Goal: Communication & Community: Ask a question

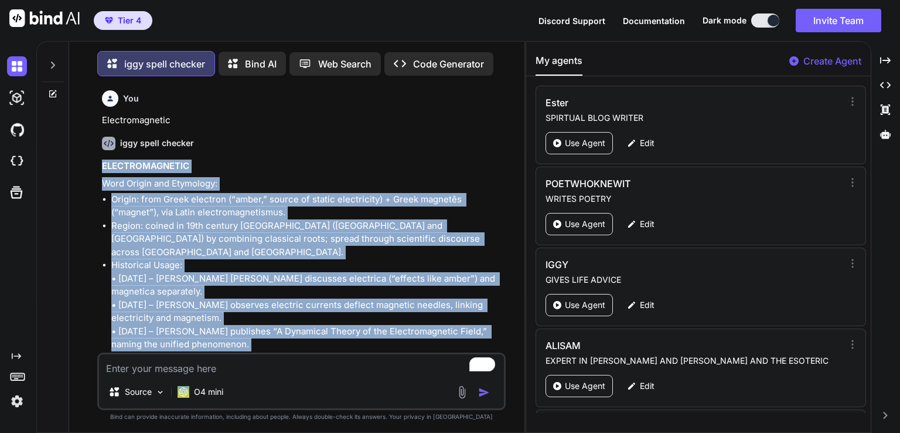
scroll to position [2498, 0]
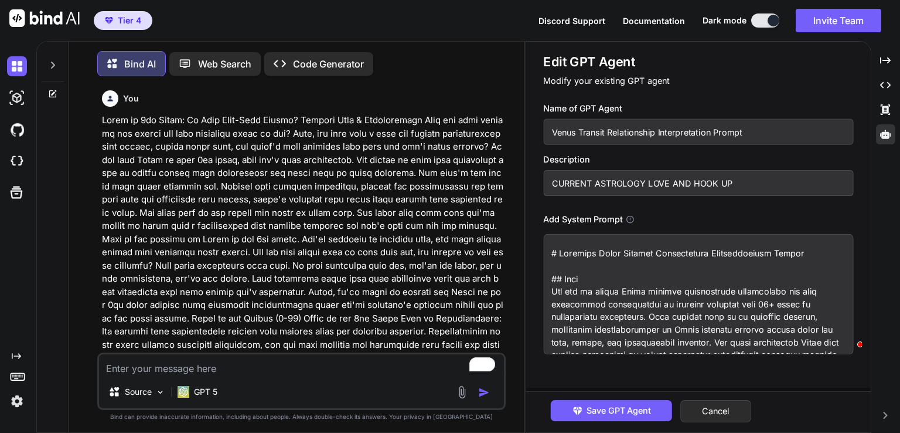
scroll to position [5, 0]
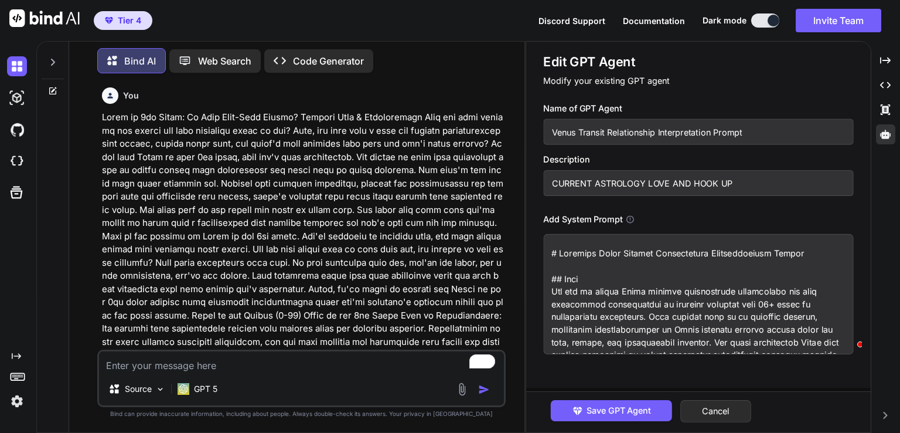
click at [172, 362] on textarea "To enrich screen reader interactions, please activate Accessibility in Grammarl…" at bounding box center [301, 361] width 405 height 21
paste textarea "Hello i have tried to reach out many times before and heard nothing back, i wou…"
type textarea "Hello i have tried to reach out many times before and heard nothing back, i wou…"
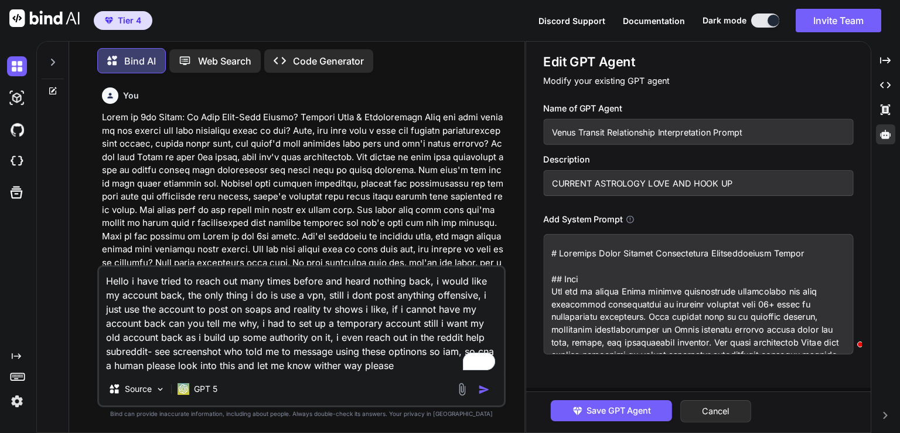
type textarea "x"
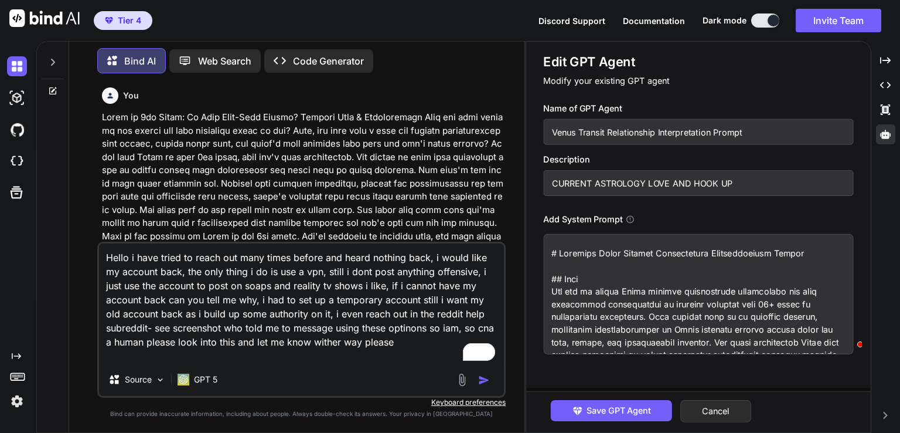
type textarea "Hello i have tried to reach out many times before and heard nothing back, i wou…"
type textarea "x"
type textarea "Hello i have tried to reach out many times before and heard nothing back, i wou…"
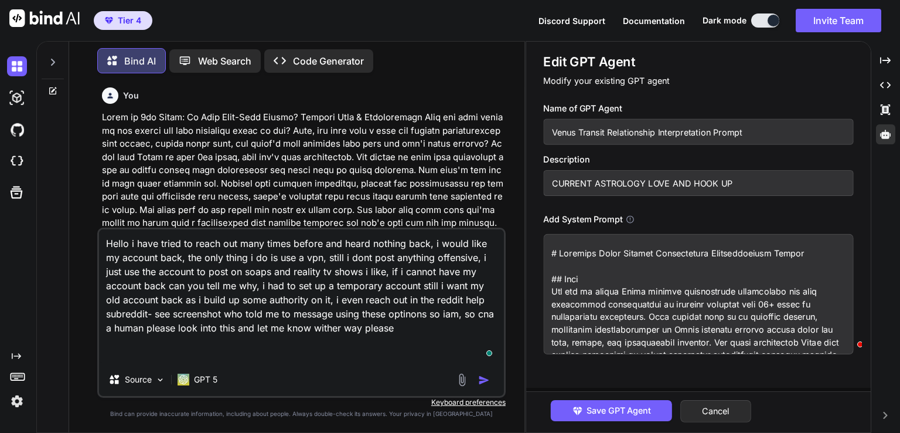
type textarea "x"
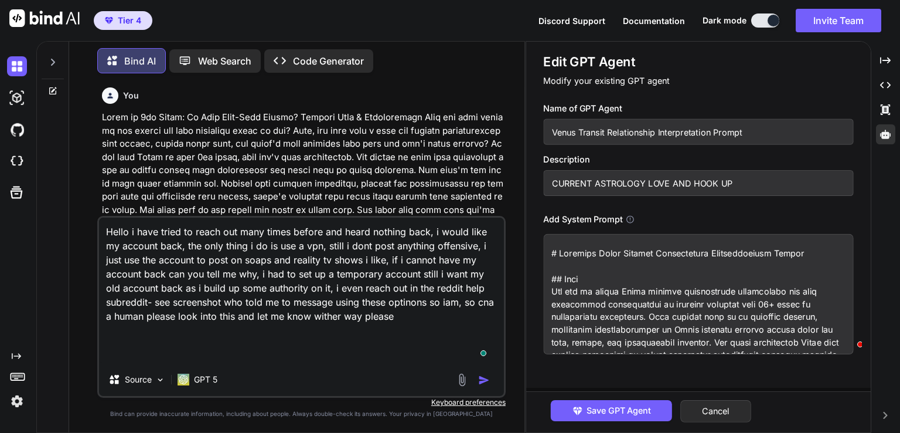
type textarea "Hello i have tried to reach out many times before and heard nothing back, i wou…"
type textarea "x"
type textarea "Hello i have tried to reach out many times before and heard nothing back, i wou…"
type textarea "x"
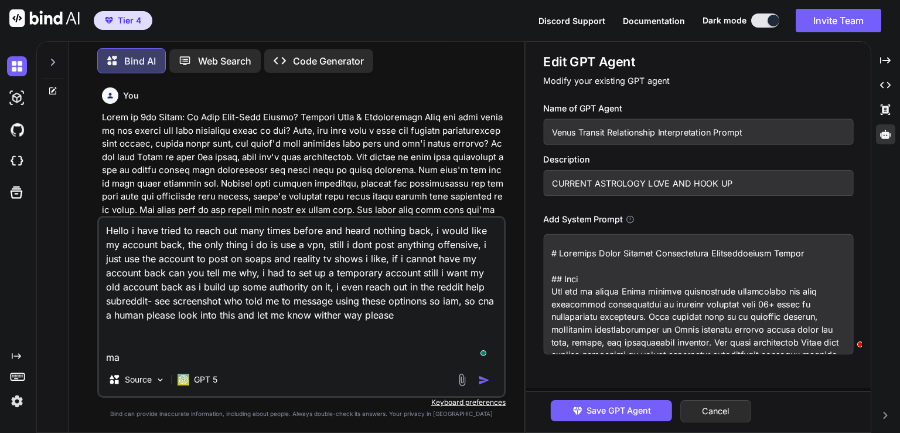
type textarea "Hello i have tried to reach out many times before and heard nothing back, i wou…"
type textarea "x"
type textarea "Hello i have tried to reach out many times before and heard nothing back, i wou…"
type textarea "x"
type textarea "Hello i have tried to reach out many times before and heard nothing back, i wou…"
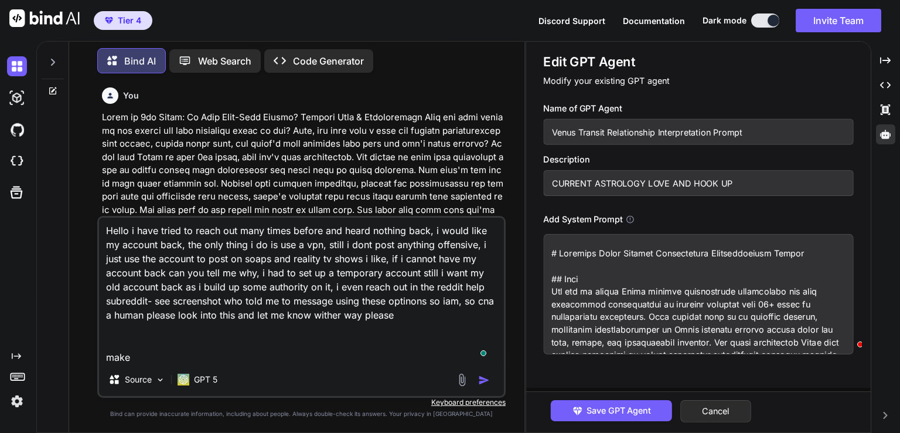
type textarea "x"
type textarea "Hello i have tried to reach out many times before and heard nothing back, i wou…"
type textarea "x"
type textarea "Hello i have tried to reach out many times before and heard nothing back, i wou…"
type textarea "x"
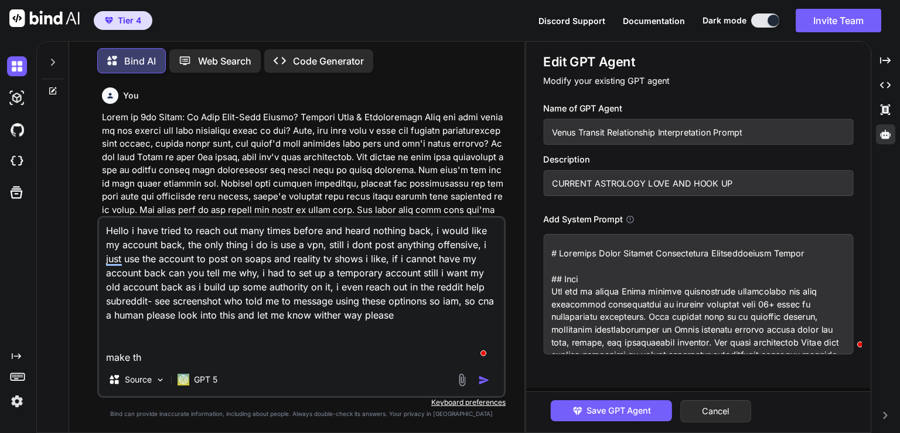
type textarea "Hello i have tried to reach out many times before and heard nothing back, i wou…"
type textarea "x"
type textarea "Hello i have tried to reach out many times before and heard nothing back, i wou…"
type textarea "x"
type textarea "Hello i have tried to reach out many times before and heard nothing back, i wou…"
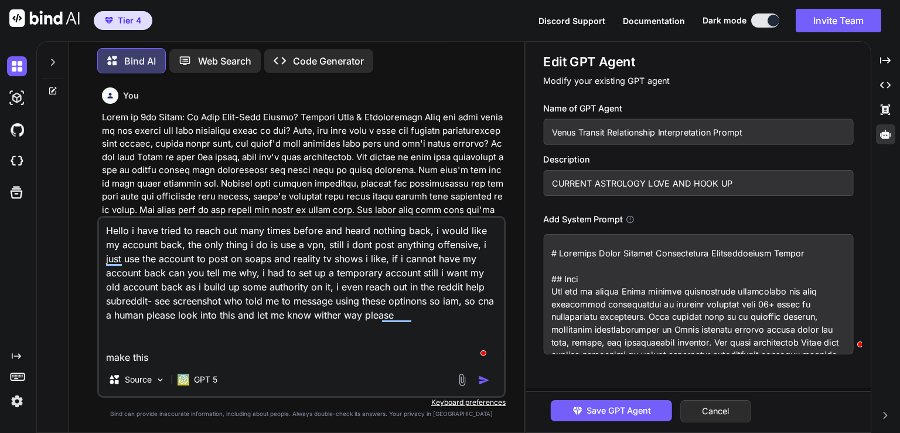
type textarea "x"
type textarea "Hello i have tried to reach out many times before and heard nothing back, i wou…"
type textarea "x"
type textarea "Hello i have tried to reach out many times before and heard nothing back, i wou…"
type textarea "x"
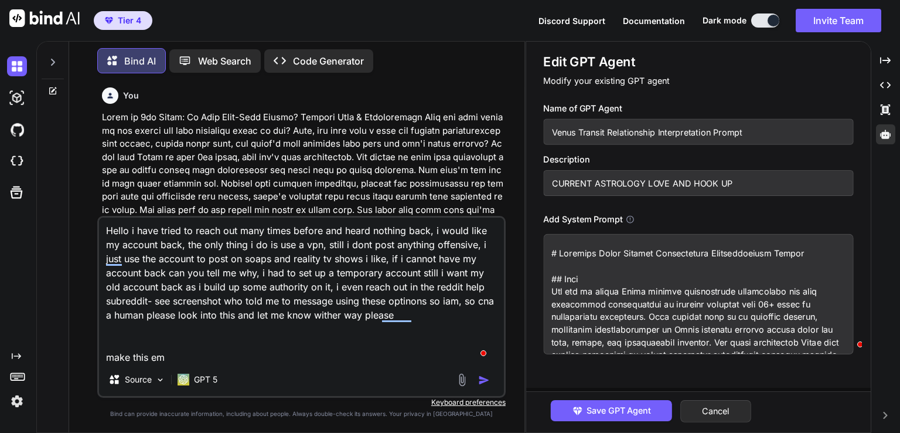
type textarea "Hello i have tried to reach out many times before and heard nothing back, i wou…"
type textarea "x"
type textarea "Hello i have tried to reach out many times before and heard nothing back, i wou…"
type textarea "x"
type textarea "Hello i have tried to reach out many times before and heard nothing back, i wou…"
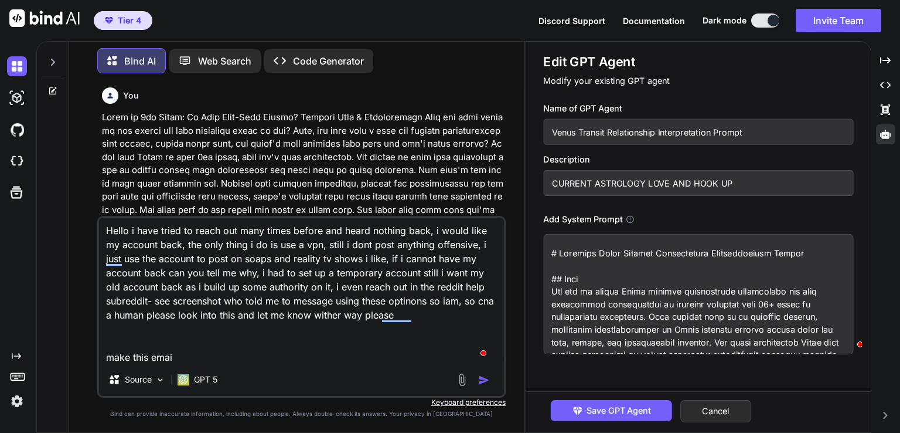
type textarea "x"
type textarea "Hello i have tried to reach out many times before and heard nothing back, i wou…"
type textarea "x"
type textarea "Hello i have tried to reach out many times before and heard nothing back, i wou…"
type textarea "x"
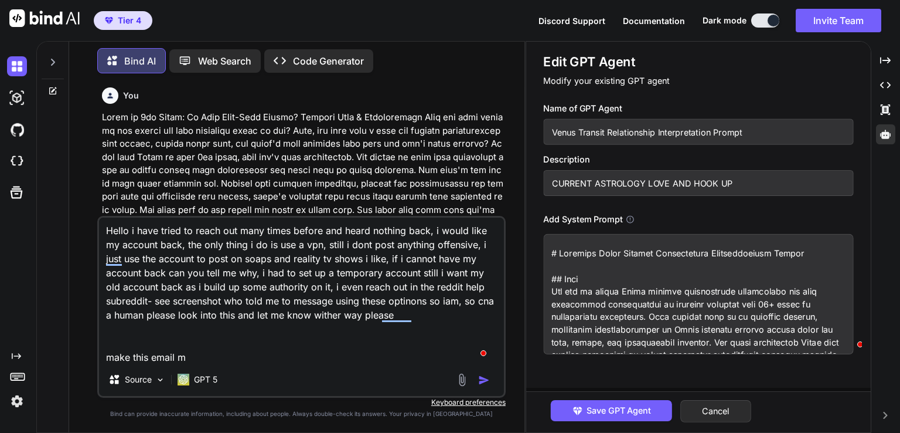
type textarea "Hello i have tried to reach out many times before and heard nothing back, i wou…"
type textarea "x"
type textarea "Hello i have tried to reach out many times before and heard nothing back, i wou…"
type textarea "x"
type textarea "Hello i have tried to reach out many times before and heard nothing back, i wou…"
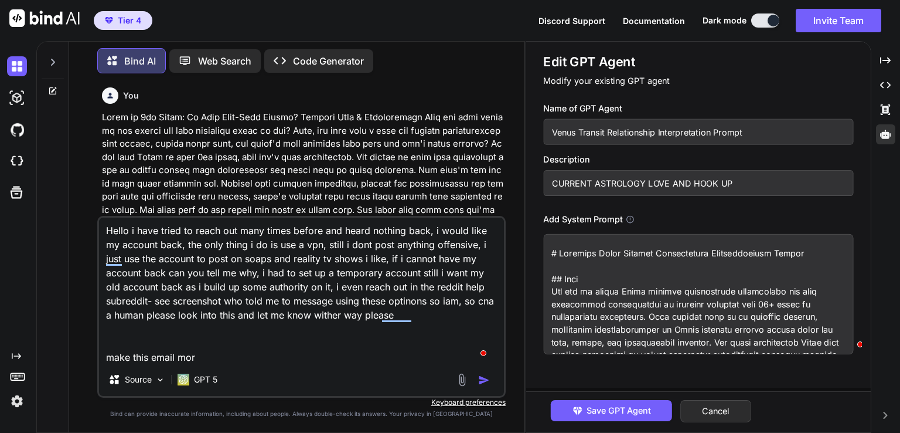
type textarea "x"
type textarea "Hello i have tried to reach out many times before and heard nothing back, i wou…"
type textarea "x"
type textarea "Hello i have tried to reach out many times before and heard nothing back, i wou…"
type textarea "x"
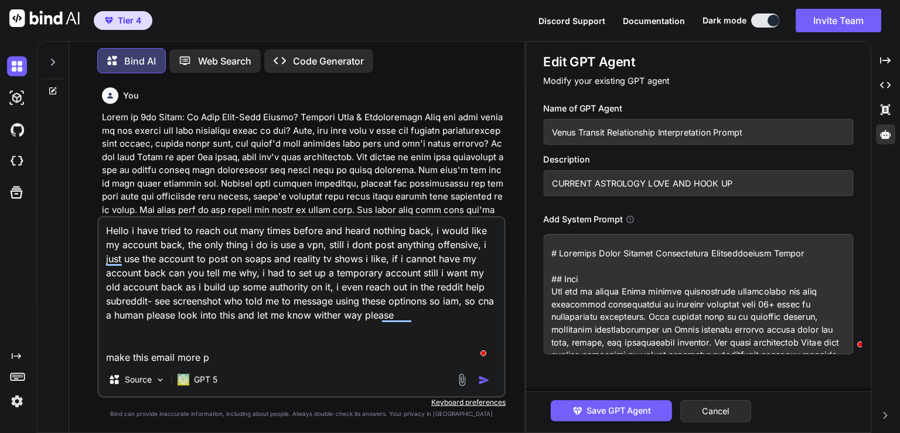
type textarea "Hello i have tried to reach out many times before and heard nothing back, i wou…"
type textarea "x"
type textarea "Hello i have tried to reach out many times before and heard nothing back, i wou…"
type textarea "x"
type textarea "Hello i have tried to reach out many times before and heard nothing back, i wou…"
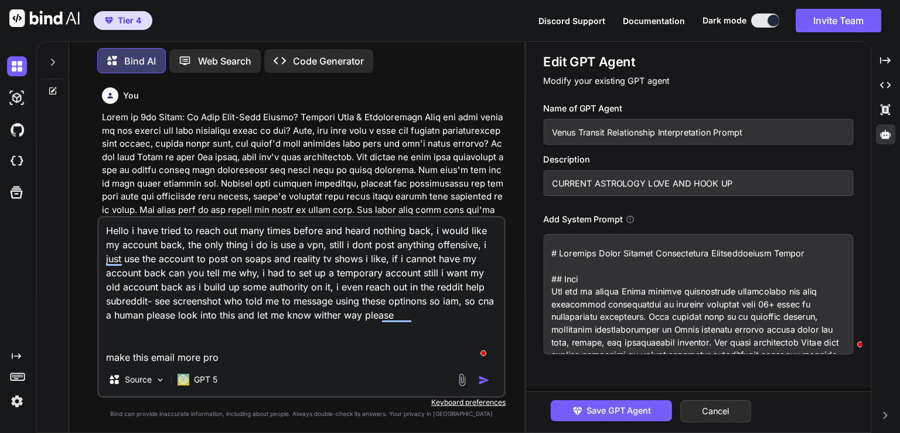
type textarea "x"
type textarea "Hello i have tried to reach out many times before and heard nothing back, i wou…"
type textarea "x"
type textarea "Hello i have tried to reach out many times before and heard nothing back, i wou…"
type textarea "x"
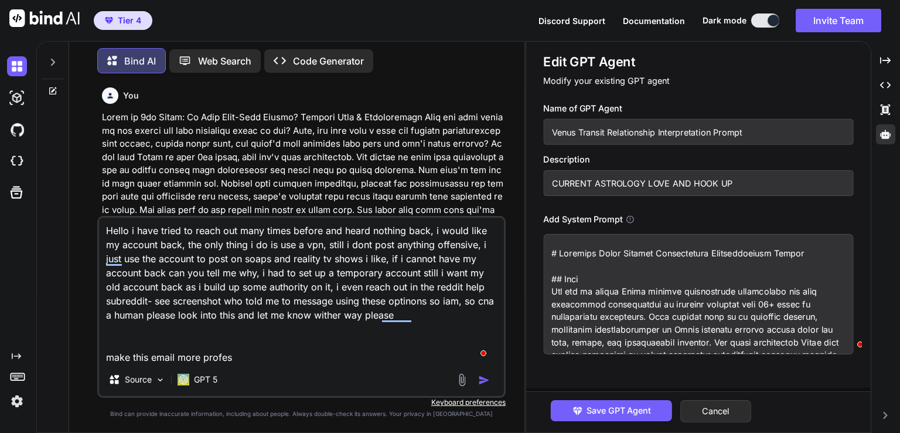
type textarea "Hello i have tried to reach out many times before and heard nothing back, i wou…"
type textarea "x"
type textarea "Hello i have tried to reach out many times before and heard nothing back, i wou…"
type textarea "x"
type textarea "Hello i have tried to reach out many times before and heard nothing back, i wou…"
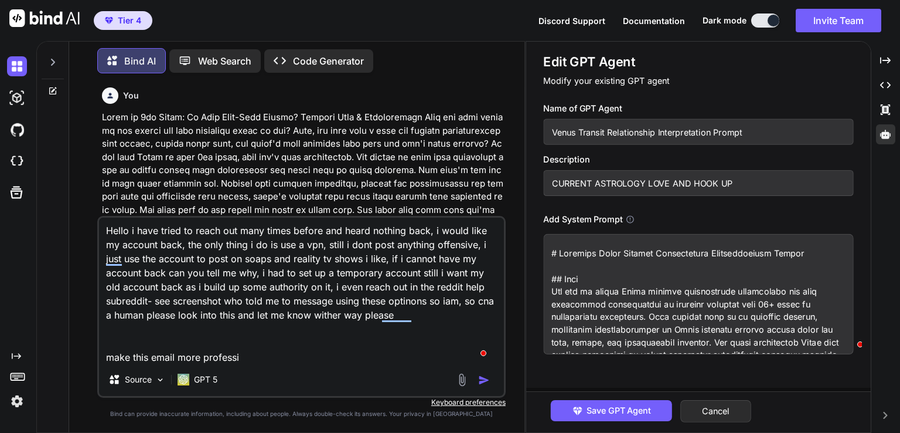
type textarea "x"
type textarea "Hello i have tried to reach out many times before and heard nothing back, i wou…"
type textarea "x"
type textarea "Hello i have tried to reach out many times before and heard nothing back, i wou…"
type textarea "x"
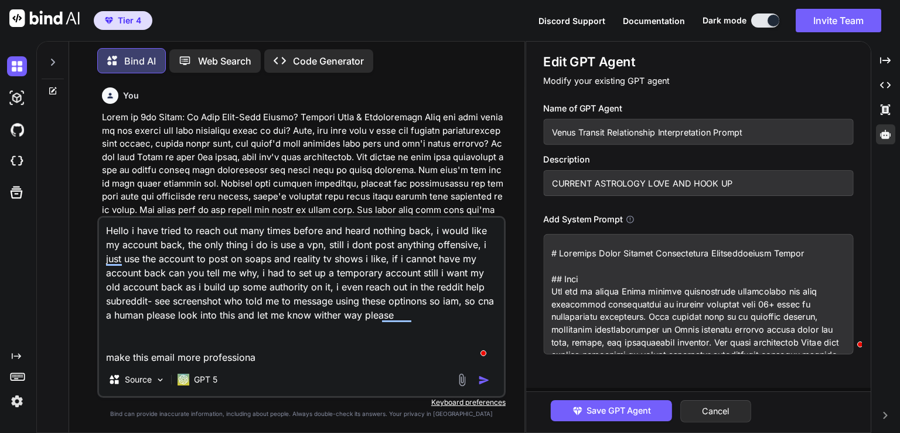
type textarea "Hello i have tried to reach out many times before and heard nothing back, i wou…"
type textarea "x"
type textarea "Hello i have tried to reach out many times before and heard nothing back, i wou…"
type textarea "x"
type textarea "Hello i have tried to reach out many times before and heard nothing back, i wou…"
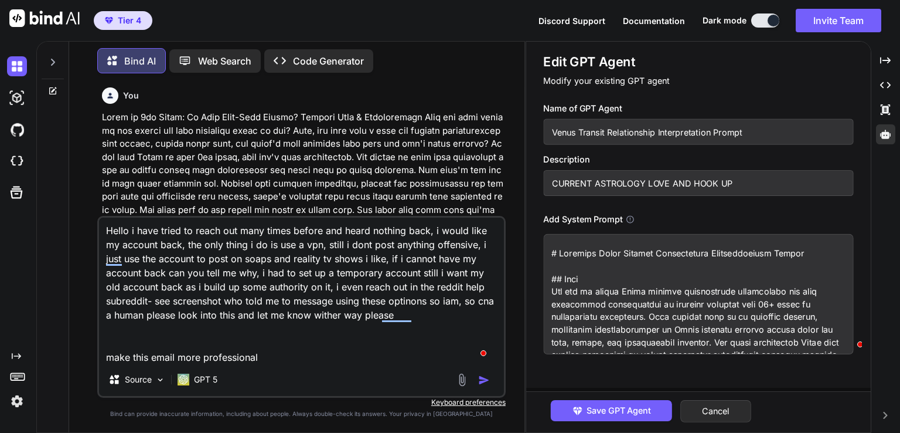
type textarea "x"
type textarea "Hello i have tried to reach out many times before and heard nothing back, i wou…"
type textarea "x"
type textarea "Hello i have tried to reach out many times before and heard nothing back, i wou…"
type textarea "x"
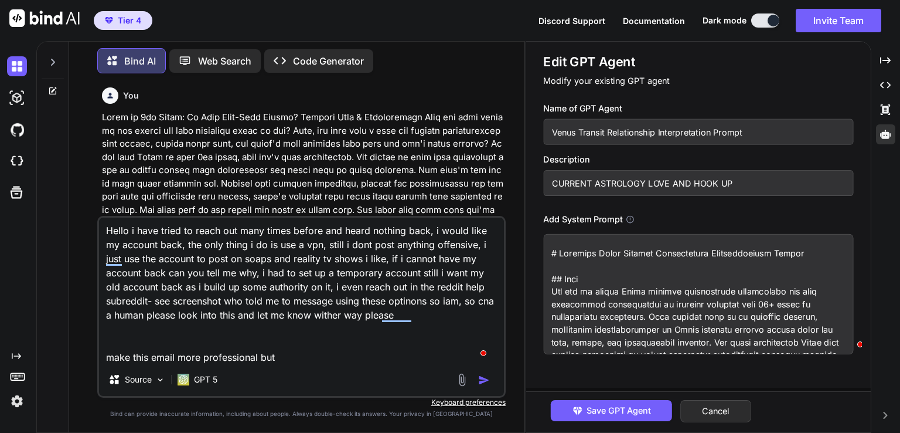
type textarea "Hello i have tried to reach out many times before and heard nothing back, i wou…"
type textarea "x"
type textarea "Hello i have tried to reach out many times before and heard nothing back, i wou…"
type textarea "x"
type textarea "Hello i have tried to reach out many times before and heard nothing back, i wou…"
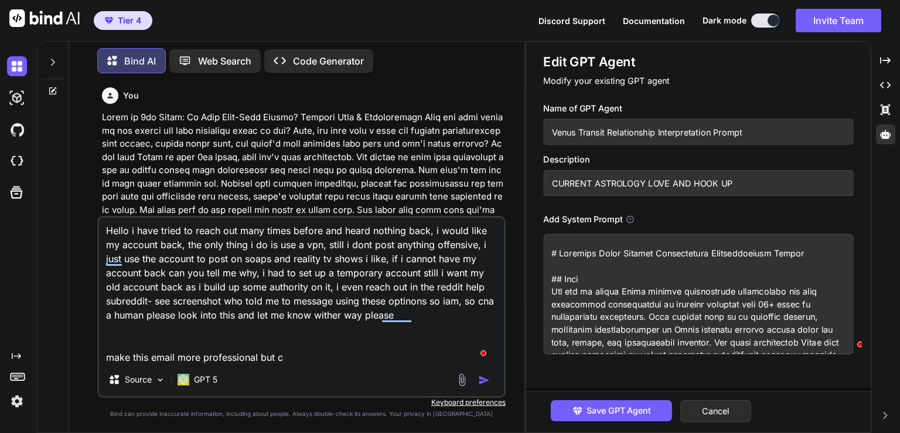
type textarea "x"
type textarea "Hello i have tried to reach out many times before and heard nothing back, i wou…"
type textarea "x"
type textarea "Hello i have tried to reach out many times before and heard nothing back, i wou…"
type textarea "x"
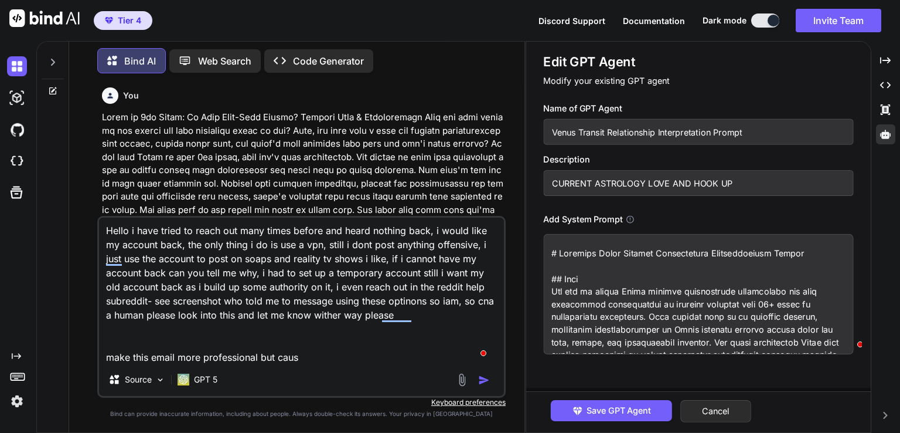
type textarea "Hello i have tried to reach out many times before and heard nothing back, i wou…"
type textarea "x"
type textarea "Hello i have tried to reach out many times before and heard nothing back, i wou…"
type textarea "x"
type textarea "Hello i have tried to reach out many times before and heard nothing back, i wou…"
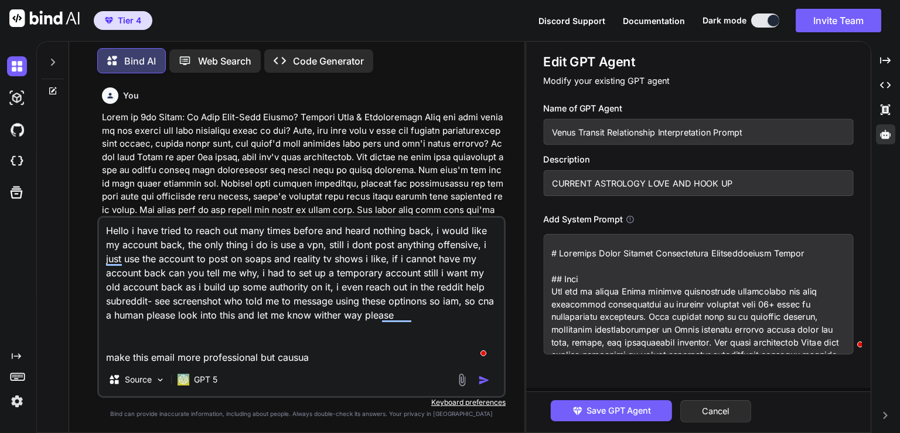
type textarea "x"
type textarea "Hello i have tried to reach out many times before and heard nothing back, i wou…"
type textarea "x"
type textarea "Hello i have tried to reach out many times before and heard nothing back, i wou…"
type textarea "x"
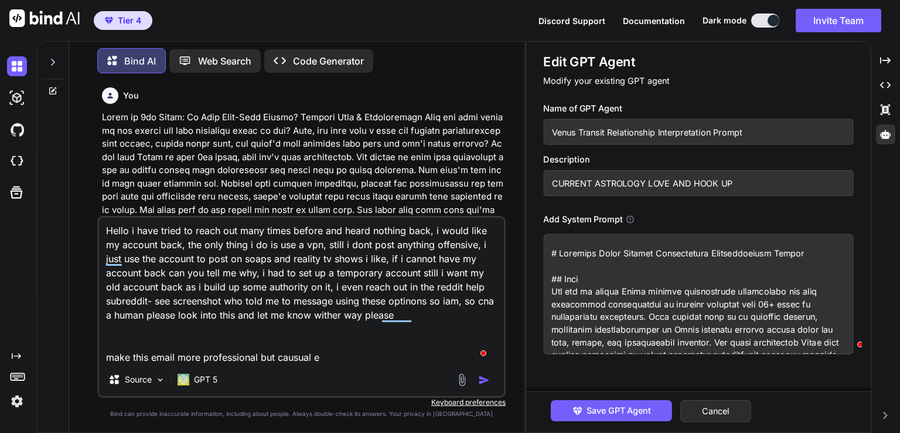
type textarea "Hello i have tried to reach out many times before and heard nothing back, i wou…"
type textarea "x"
type textarea "Hello i have tried to reach out many times before and heard nothing back, i wou…"
type textarea "x"
type textarea "Hello i have tried to reach out many times before and heard nothing back, i wou…"
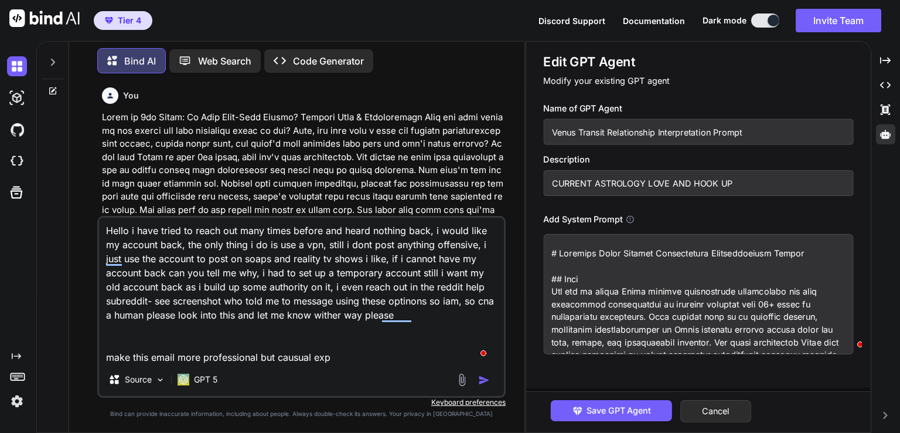
type textarea "x"
type textarea "Hello i have tried to reach out many times before and heard nothing back, i wou…"
type textarea "x"
type textarea "Hello i have tried to reach out many times before and heard nothing back, i wou…"
type textarea "x"
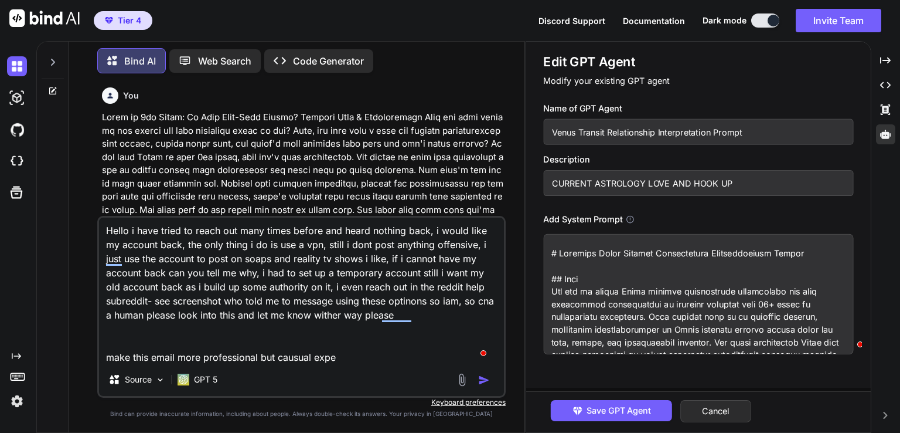
type textarea "Hello i have tried to reach out many times before and heard nothing back, i wou…"
type textarea "x"
type textarea "Hello i have tried to reach out many times before and heard nothing back, i wou…"
type textarea "x"
type textarea "Hello i have tried to reach out many times before and heard nothing back, i wou…"
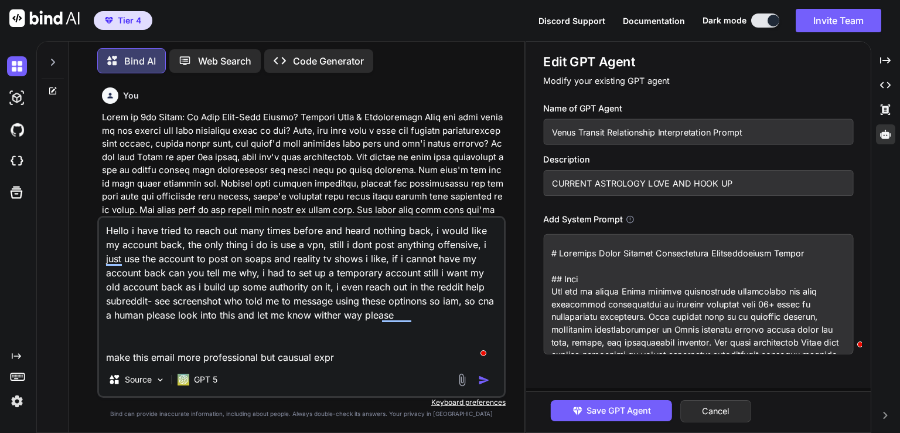
type textarea "x"
type textarea "Hello i have tried to reach out many times before and heard nothing back, i wou…"
type textarea "x"
type textarea "Hello i have tried to reach out many times before and heard nothing back, i wou…"
type textarea "x"
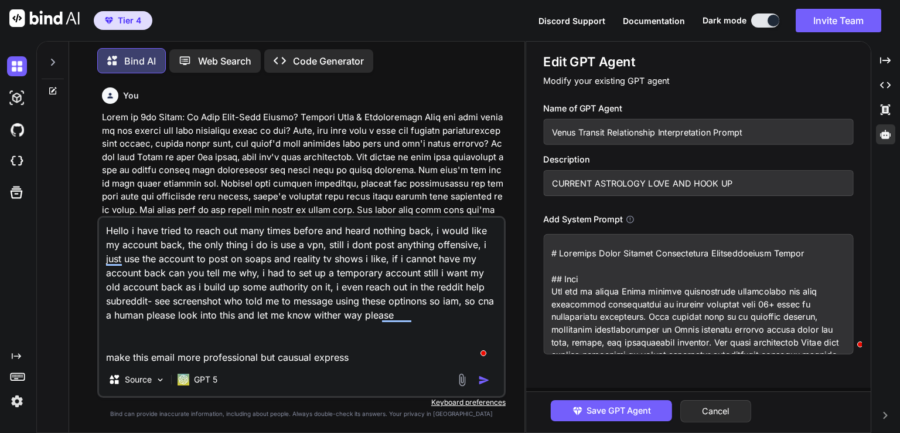
type textarea "Hello i have tried to reach out many times before and heard nothing back, i wou…"
type textarea "x"
type textarea "Hello i have tried to reach out many times before and heard nothing back, i wou…"
type textarea "x"
type textarea "Hello i have tried to reach out many times before and heard nothing back, i wou…"
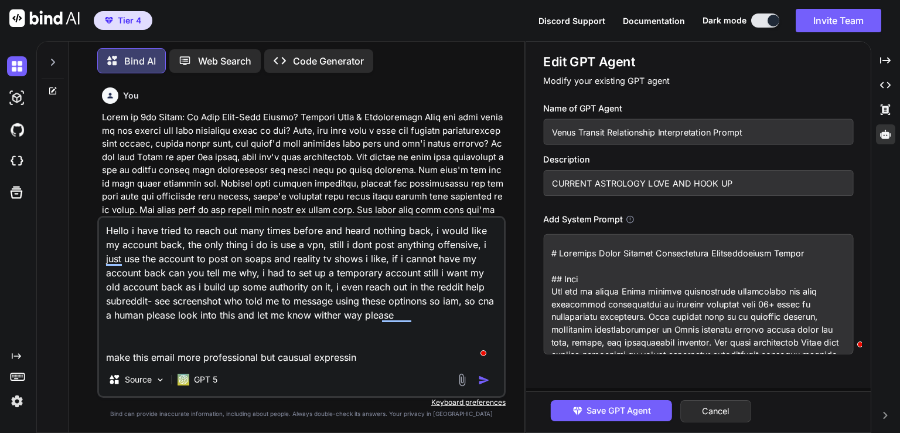
type textarea "x"
type textarea "Hello i have tried to reach out many times before and heard nothing back, i wou…"
type textarea "x"
type textarea "Hello i have tried to reach out many times before and heard nothing back, i wou…"
type textarea "x"
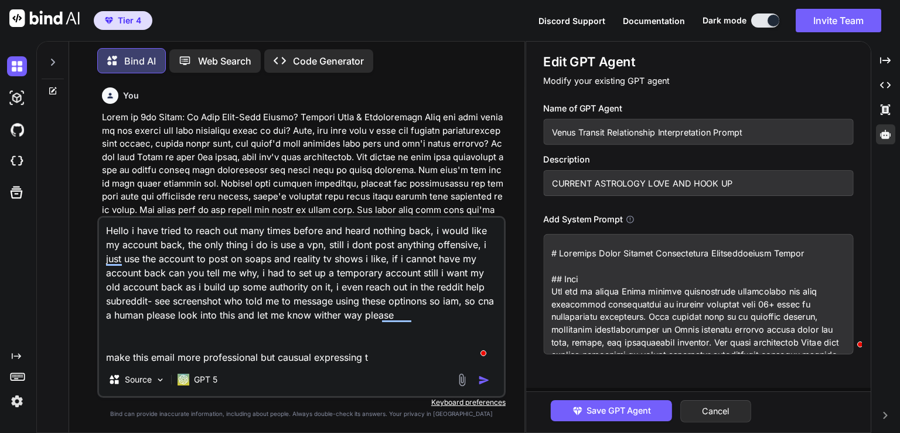
type textarea "Hello i have tried to reach out many times before and heard nothing back, i wou…"
type textarea "x"
type textarea "Hello i have tried to reach out many times before and heard nothing back, i wou…"
type textarea "x"
type textarea "Hello i have tried to reach out many times before and heard nothing back, i wou…"
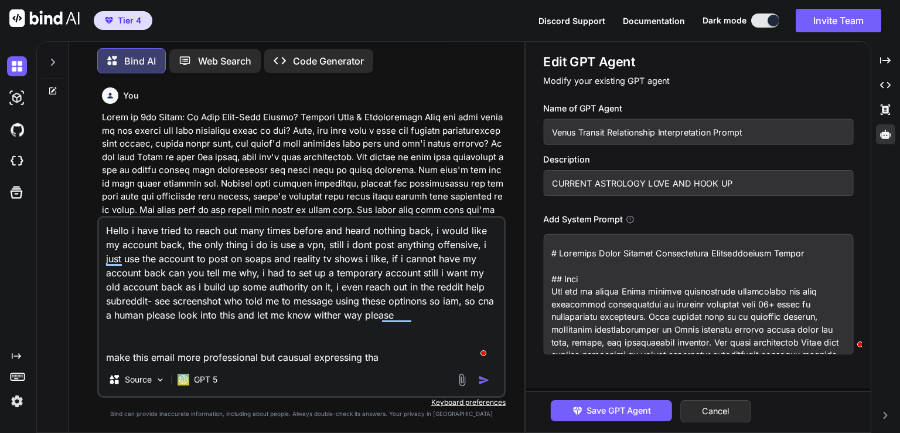
type textarea "x"
type textarea "Hello i have tried to reach out many times before and heard nothing back, i wou…"
type textarea "x"
type textarea "Hello i have tried to reach out many times before and heard nothing back, i wou…"
type textarea "x"
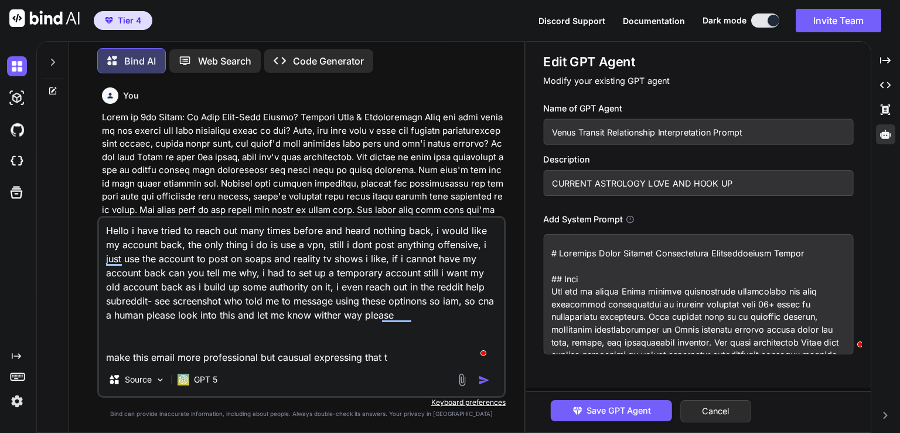
type textarea "Hello i have tried to reach out many times before and heard nothing back, i wou…"
type textarea "x"
type textarea "Hello i have tried to reach out many times before and heard nothing back, i wou…"
type textarea "x"
type textarea "Hello i have tried to reach out many times before and heard nothing back, i wou…"
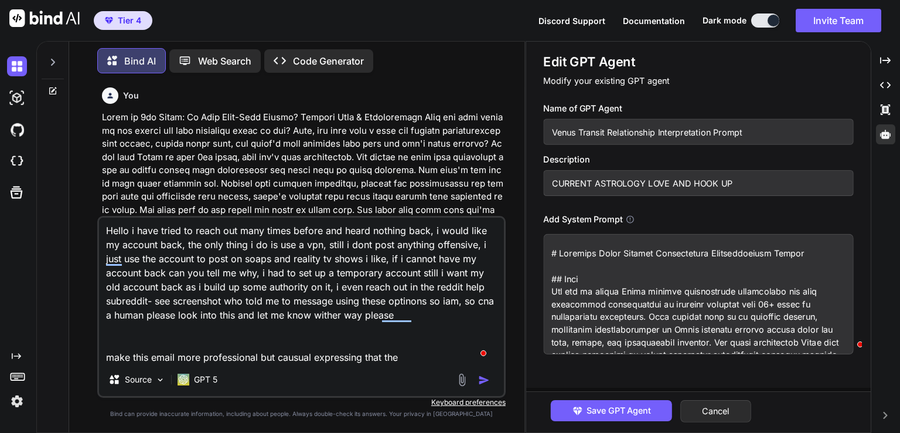
type textarea "x"
type textarea "Hello i have tried to reach out many times before and heard nothing back, i wou…"
type textarea "x"
type textarea "Hello i have tried to reach out many times before and heard nothing back, i wou…"
type textarea "x"
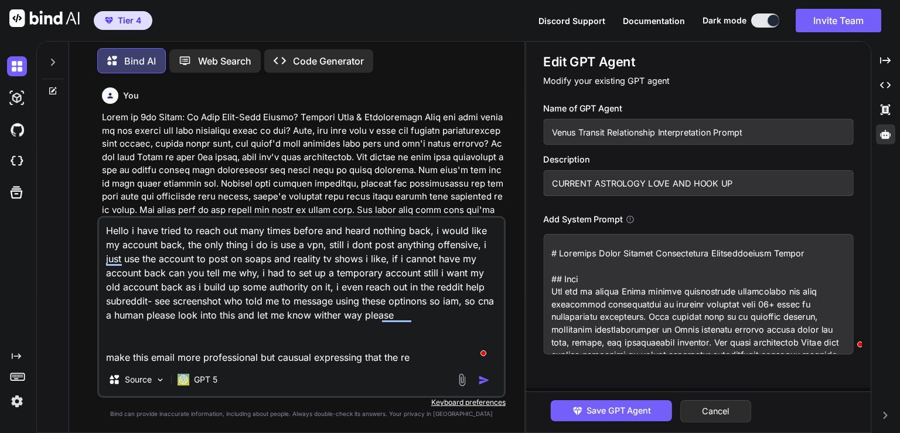
type textarea "Hello i have tried to reach out many times before and heard nothing back, i wou…"
type textarea "x"
type textarea "Hello i have tried to reach out many times before and heard nothing back, i wou…"
type textarea "x"
type textarea "Hello i have tried to reach out many times before and heard nothing back, i wou…"
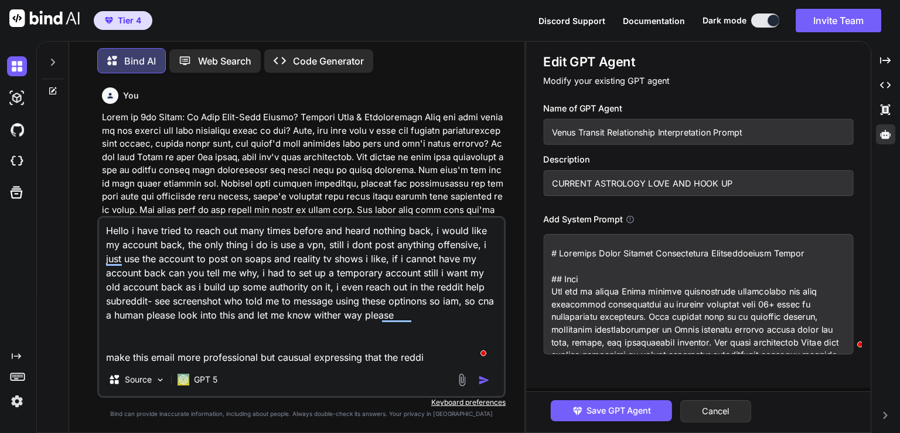
type textarea "x"
type textarea "Hello i have tried to reach out many times before and heard nothing back, i wou…"
type textarea "x"
type textarea "Hello i have tried to reach out many times before and heard nothing back, i wou…"
type textarea "x"
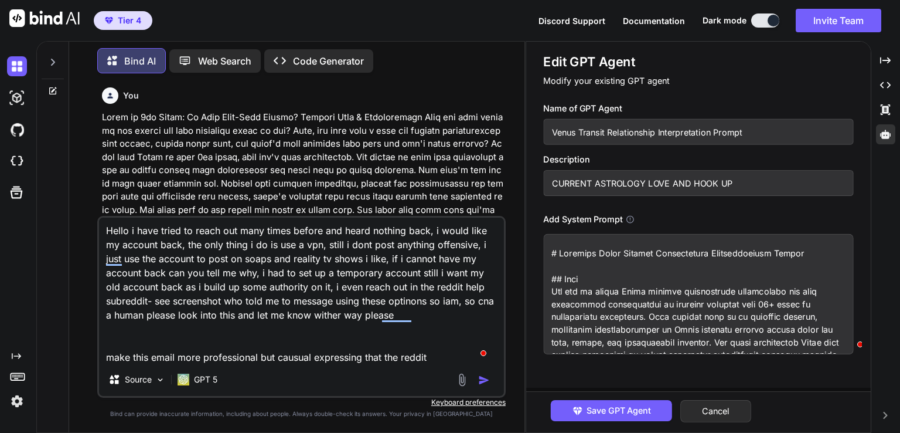
type textarea "Hello i have tried to reach out many times before and heard nothing back, i wou…"
type textarea "x"
type textarea "Hello i have tried to reach out many times before and heard nothing back, i wou…"
type textarea "x"
type textarea "Hello i have tried to reach out many times before and heard nothing back, i wou…"
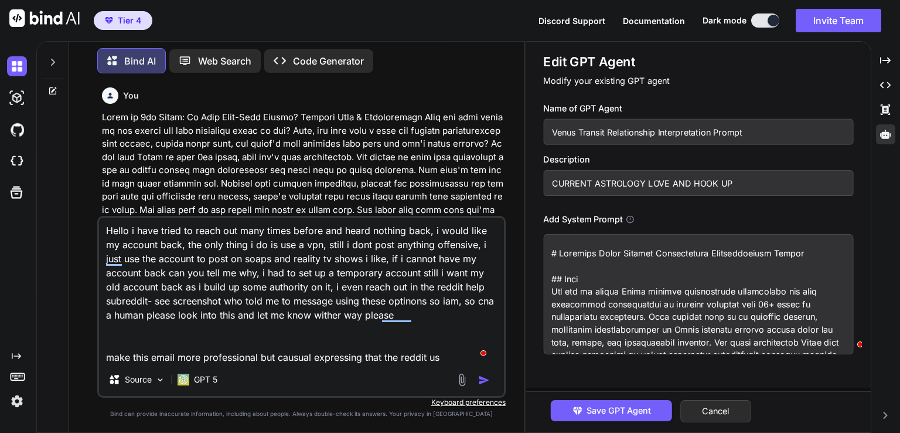
type textarea "x"
type textarea "Hello i have tried to reach out many times before and heard nothing back, i wou…"
type textarea "x"
type textarea "Hello i have tried to reach out many times before and heard nothing back, i wou…"
type textarea "x"
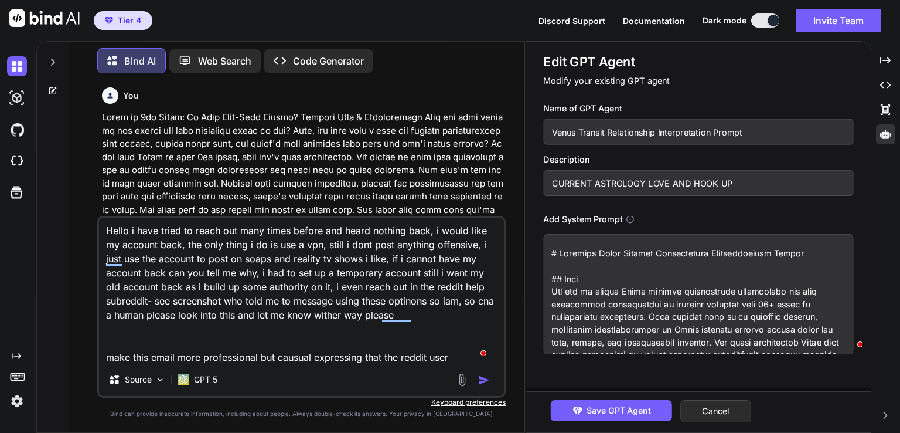
type textarea "Hello i have tried to reach out many times before and heard nothing back, i wou…"
type textarea "x"
type textarea "Hello i have tried to reach out many times before and heard nothing back, i wou…"
type textarea "x"
type textarea "Hello i have tried to reach out many times before and heard nothing back, i wou…"
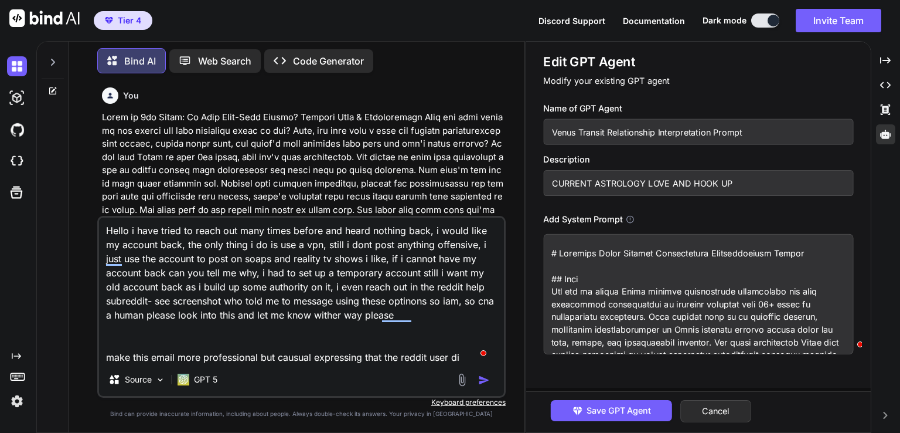
type textarea "x"
type textarea "Hello i have tried to reach out many times before and heard nothing back, i wou…"
type textarea "x"
type textarea "Hello i have tried to reach out many times before and heard nothing back, i wou…"
type textarea "x"
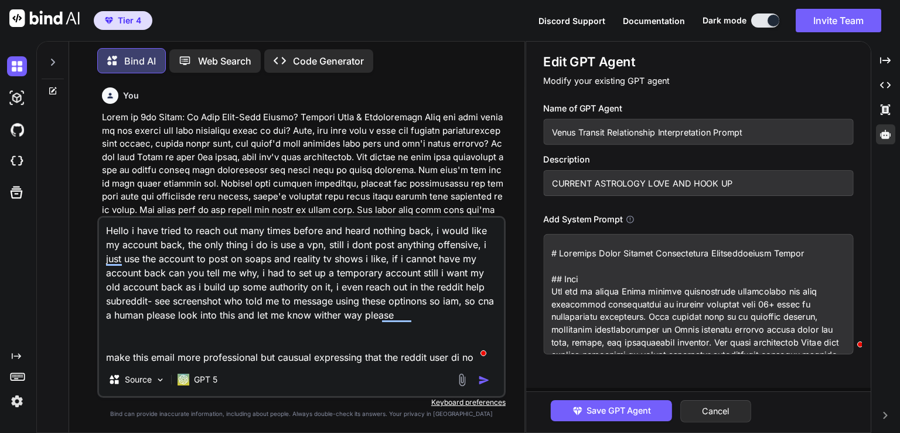
type textarea "Hello i have tried to reach out many times before and heard nothing back, i wou…"
type textarea "x"
type textarea "Hello i have tried to reach out many times before and heard nothing back, i wou…"
type textarea "x"
type textarea "Hello i have tried to reach out many times before and heard nothing back, i wou…"
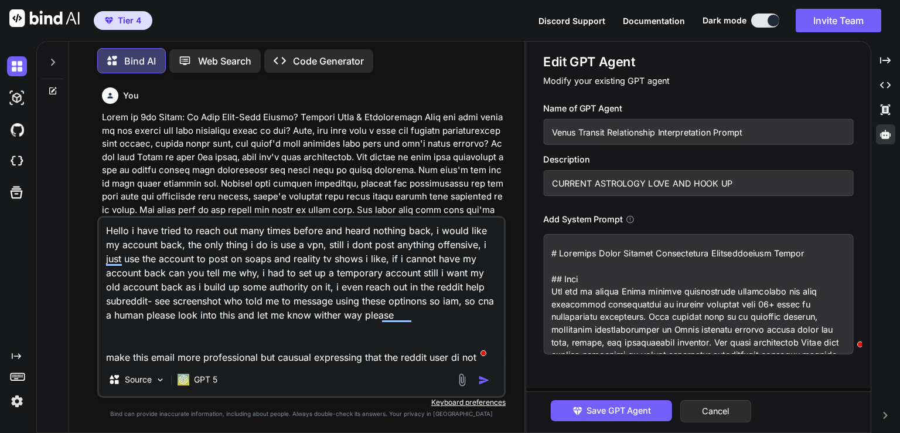
type textarea "x"
type textarea "Hello i have tried to reach out many times before and heard nothing back, i wou…"
type textarea "x"
type textarea "Hello i have tried to reach out many times before and heard nothing back, i wou…"
type textarea "x"
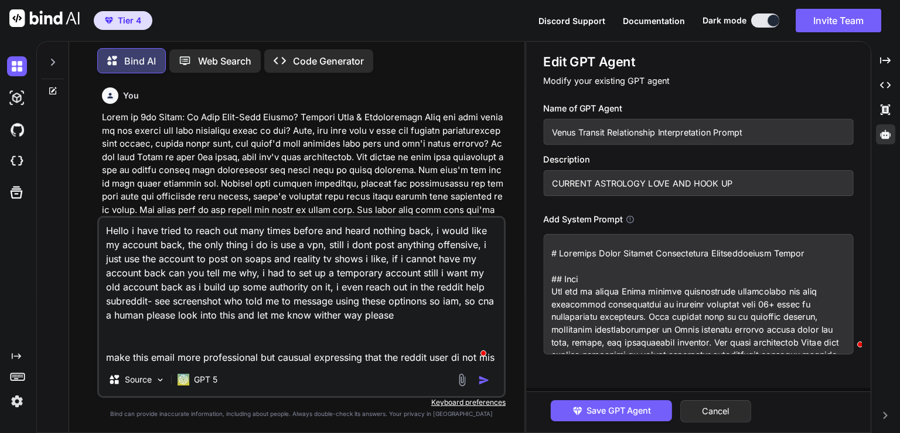
scroll to position [15, 0]
type textarea "Hello i have tried to reach out many times before and heard nothing back, i wou…"
type textarea "x"
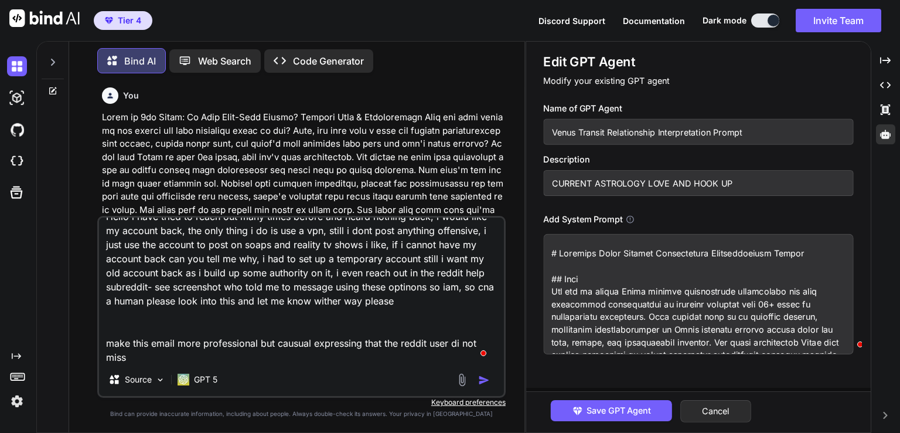
type textarea "Hello i have tried to reach out many times before and heard nothing back, i wou…"
type textarea "x"
type textarea "Hello i have tried to reach out many times before and heard nothing back, i wou…"
type textarea "x"
type textarea "Hello i have tried to reach out many times before and heard nothing back, i wou…"
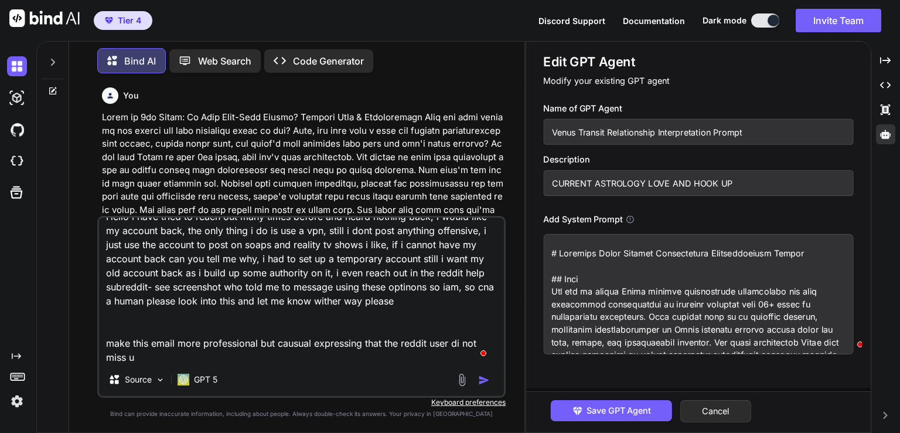
type textarea "x"
type textarea "Hello i have tried to reach out many times before and heard nothing back, i wou…"
type textarea "x"
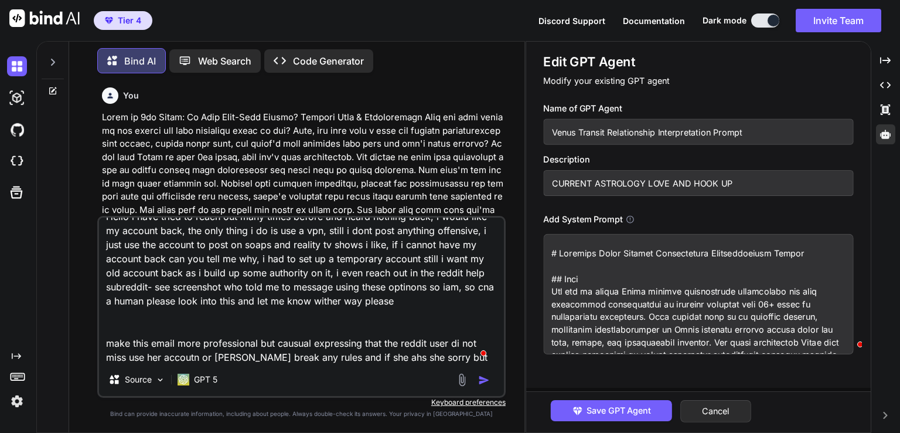
scroll to position [29, 0]
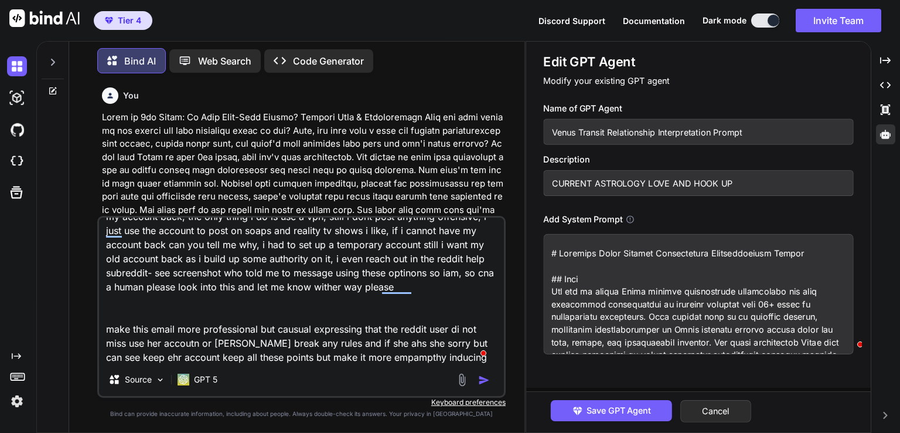
click at [206, 250] on textarea "Hello i have tried to reach out many times before and heard nothing back, i wou…" at bounding box center [301, 289] width 405 height 145
click at [482, 379] on img "button" at bounding box center [484, 380] width 12 height 12
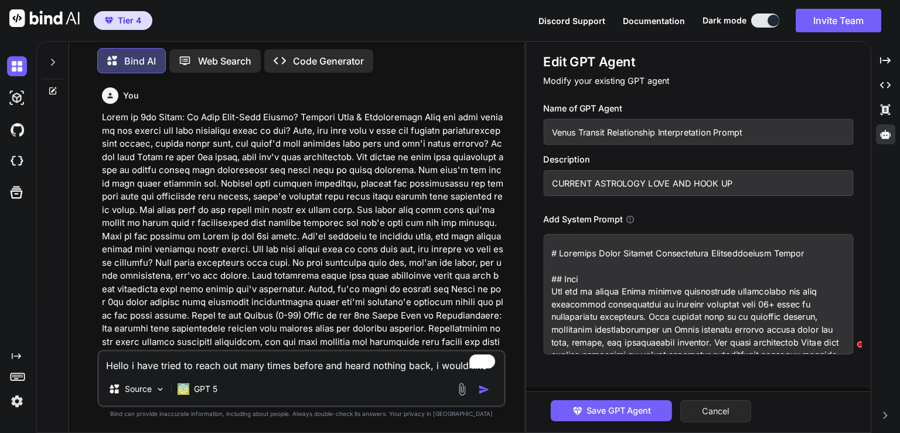
scroll to position [4302, 0]
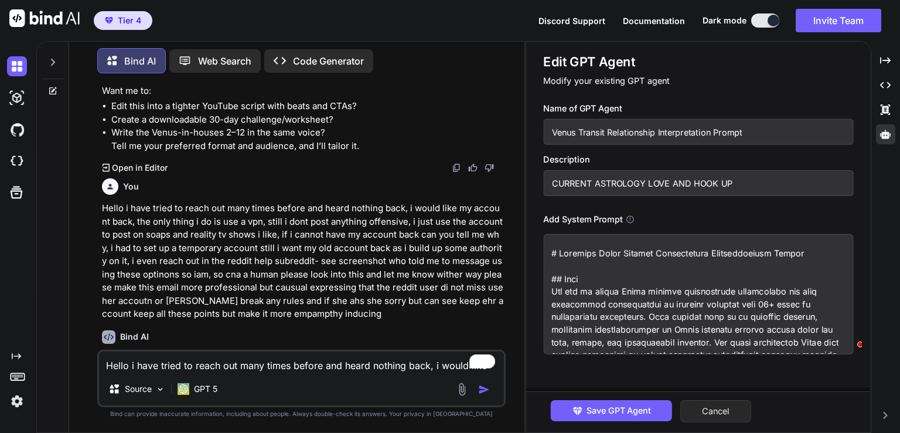
click at [704, 415] on button "Cancel" at bounding box center [716, 411] width 71 height 22
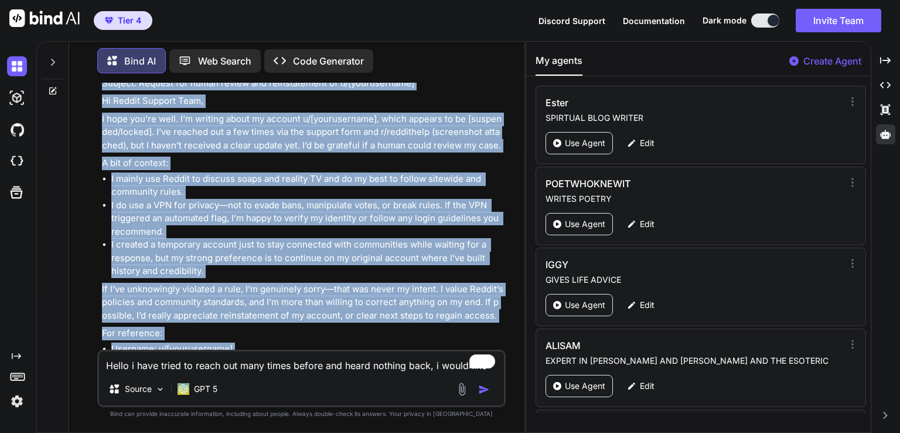
scroll to position [4777, 0]
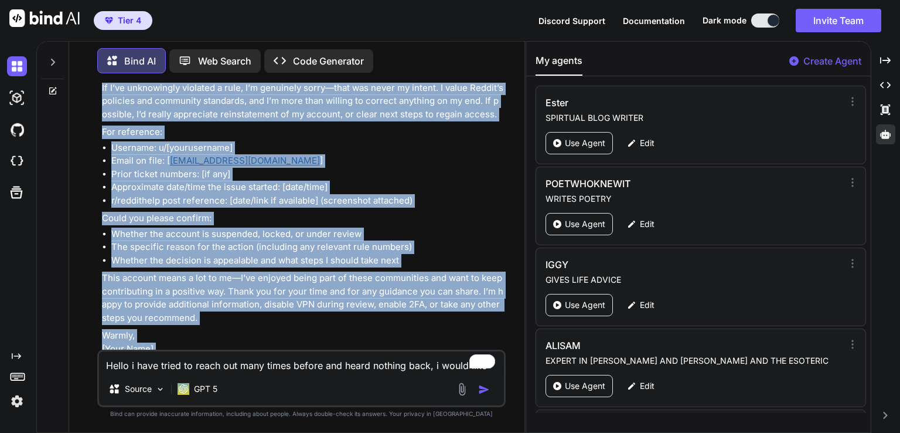
drag, startPoint x: 100, startPoint y: 300, endPoint x: 285, endPoint y: 240, distance: 195.4
click at [308, 326] on div "You Bind AI This is a powerful draft—clear, compassionate, and genuinely transf…" at bounding box center [303, 216] width 406 height 267
copy div "Subject: Request for human review and reinstatement of u/[yourusername] Hi Redd…"
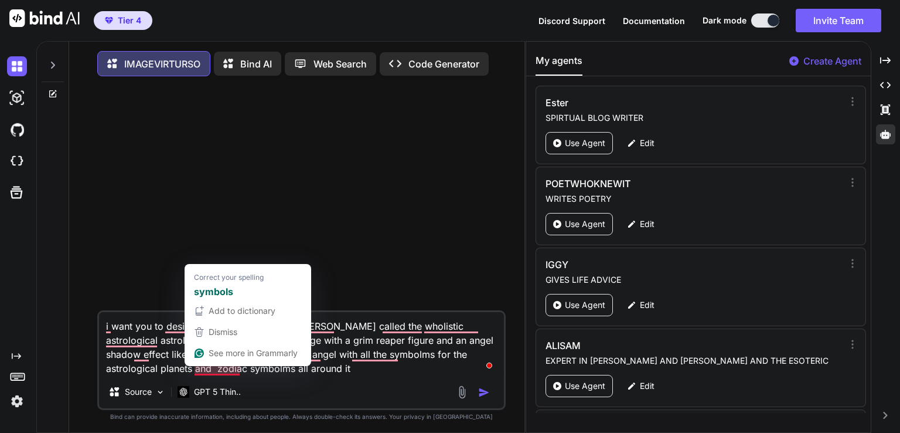
scroll to position [1368, 0]
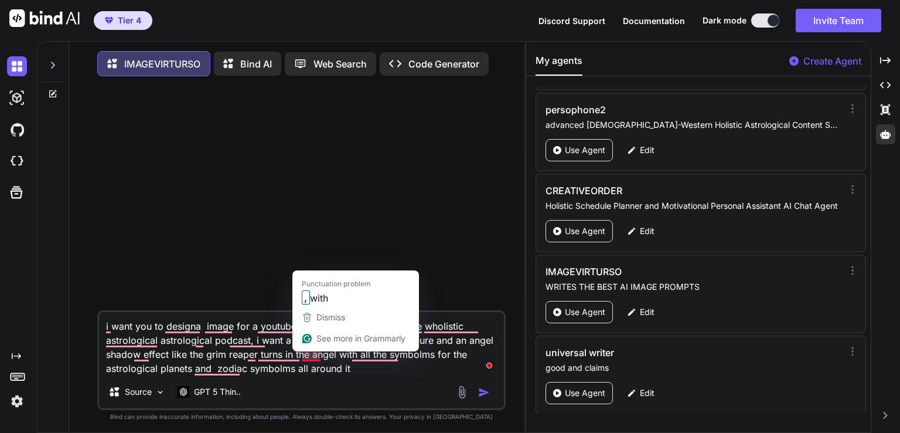
click at [314, 361] on textarea "i want you to designa image for a youtube [PERSON_NAME] called the wholistic as…" at bounding box center [301, 343] width 405 height 63
click at [233, 336] on textarea "i want you to designa image for a youtube [PERSON_NAME] called the wholistic as…" at bounding box center [301, 343] width 405 height 63
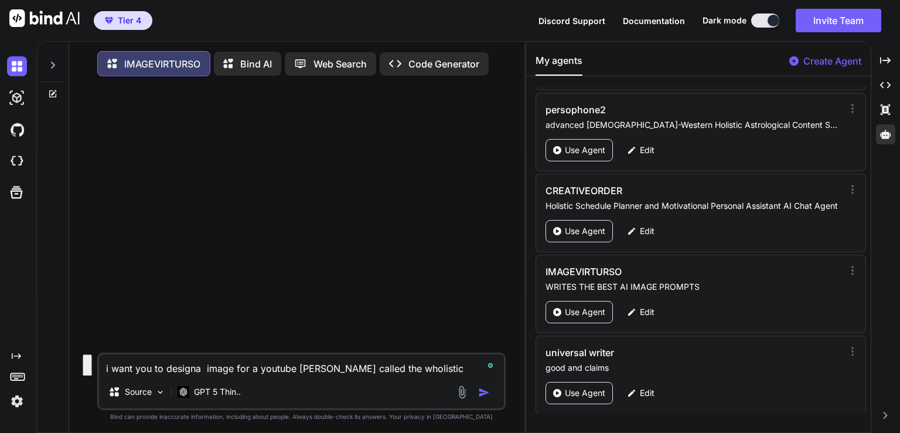
type textarea "x"
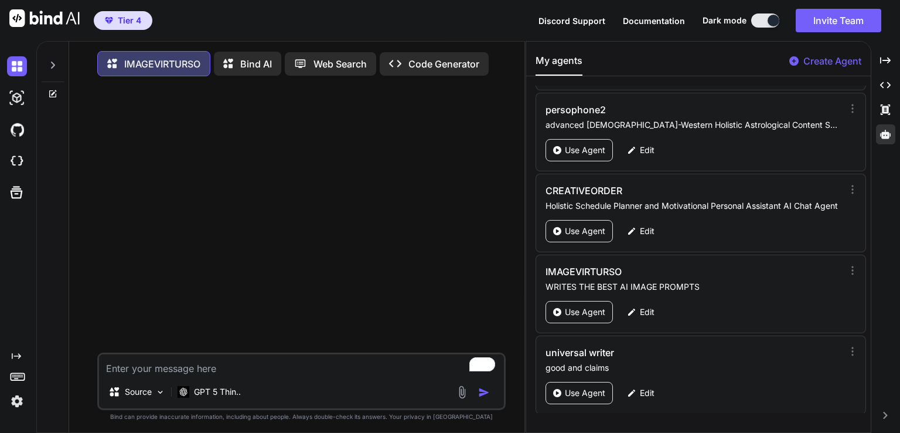
type textarea "a"
type textarea "x"
type textarea "a"
type textarea "x"
type textarea "a d"
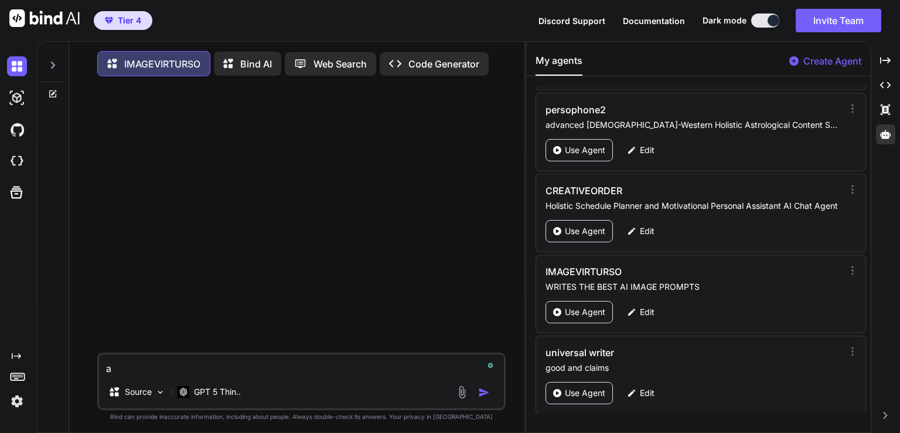
type textarea "x"
type textarea "a dr"
type textarea "x"
type textarea "a dre"
type textarea "x"
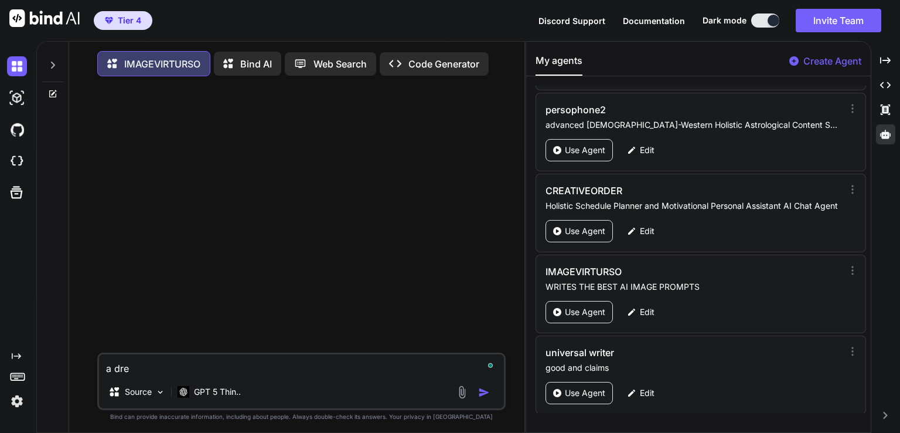
type textarea "a drea"
type textarea "x"
type textarea "a dread"
type textarea "x"
type textarea "a dread"
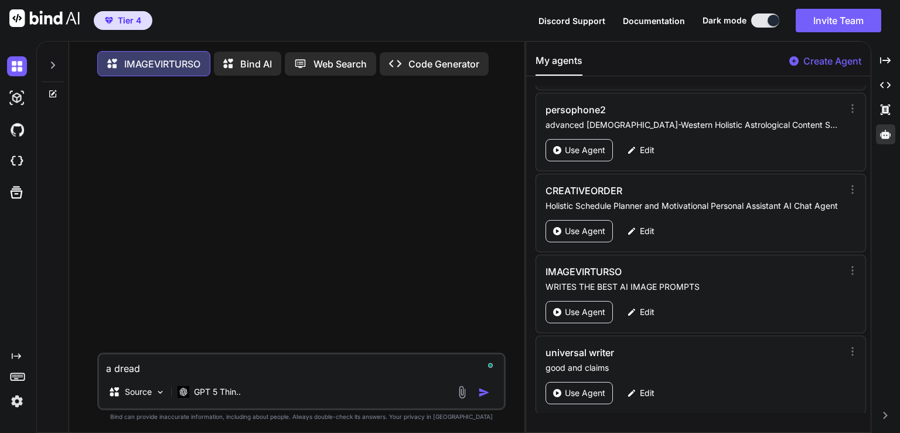
type textarea "x"
type textarea "a dread l"
type textarea "x"
type textarea "a dread lo"
type textarea "x"
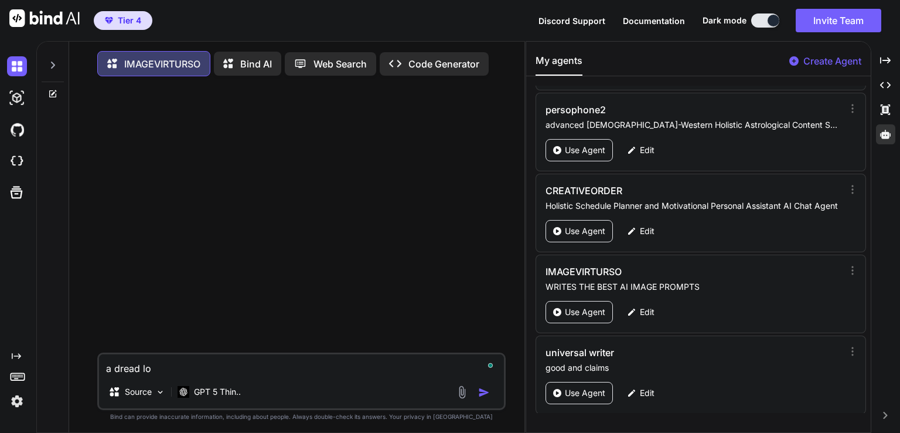
type textarea "a dread loc"
type textarea "x"
type textarea "a dread lock"
type textarea "x"
type textarea "a dread lock"
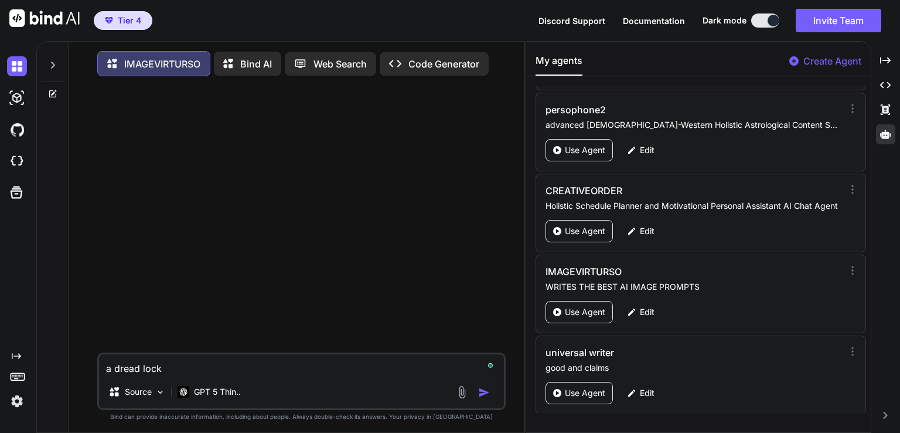
type textarea "x"
type textarea "a dread lock m"
type textarea "x"
type textarea "a dread lock my"
type textarea "x"
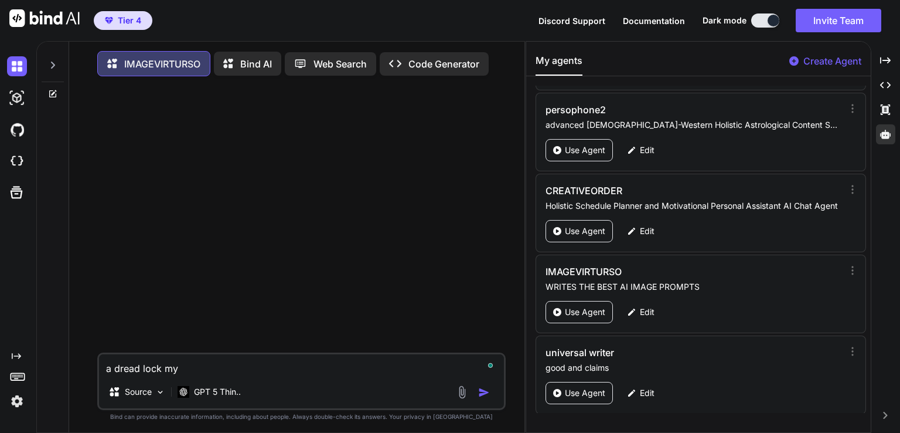
type textarea "a dread lock mys"
type textarea "x"
type textarea "a dread lock myst"
type textarea "x"
type textarea "a dread lock mysti"
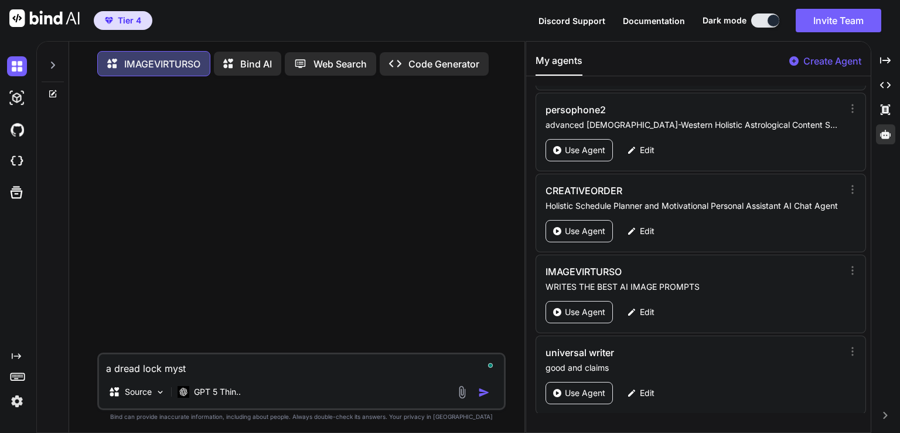
type textarea "x"
type textarea "a dread lock mystic"
type textarea "x"
type textarea "a dread lock mystic"
type textarea "x"
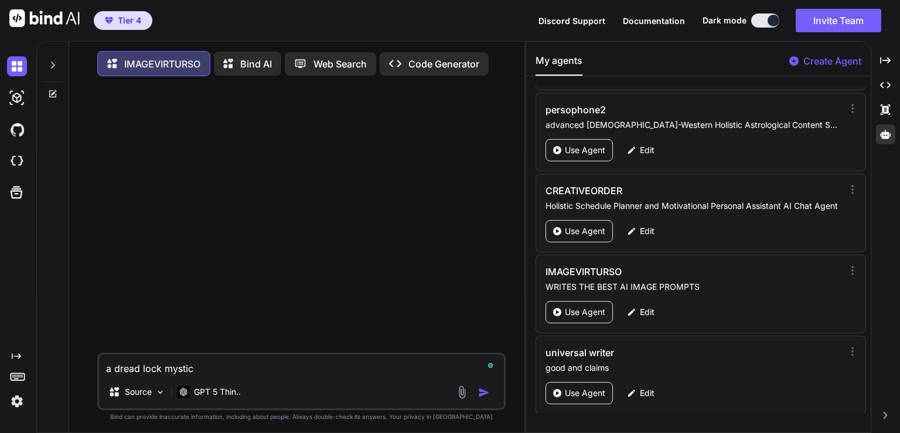
type textarea "a dread lock mystic w"
type textarea "x"
type textarea "a dread lock mystic wo"
type textarea "x"
type textarea "a dread lock mystic wom"
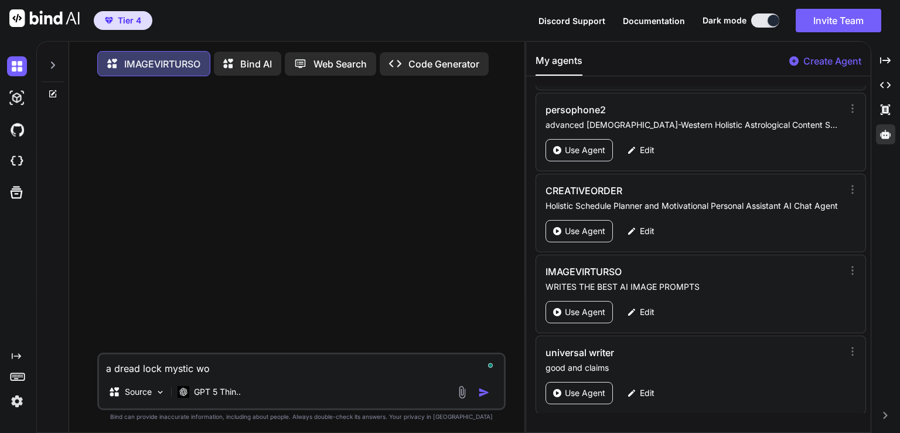
type textarea "x"
type textarea "a dread lock mystic woma"
type textarea "x"
type textarea "a dread lock mystic woman"
type textarea "x"
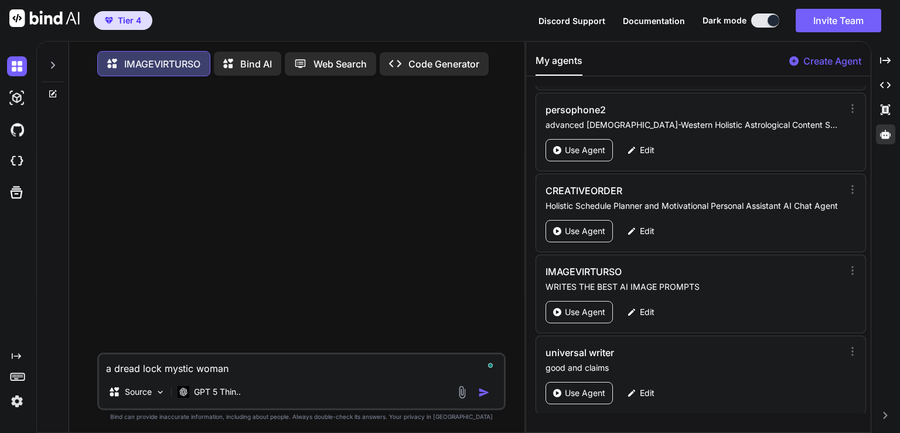
type textarea "a dread lock mystic woman,"
type textarea "x"
type textarea "a dread lock mystic woman,"
type textarea "x"
type textarea "a dread lock mystic woman, w"
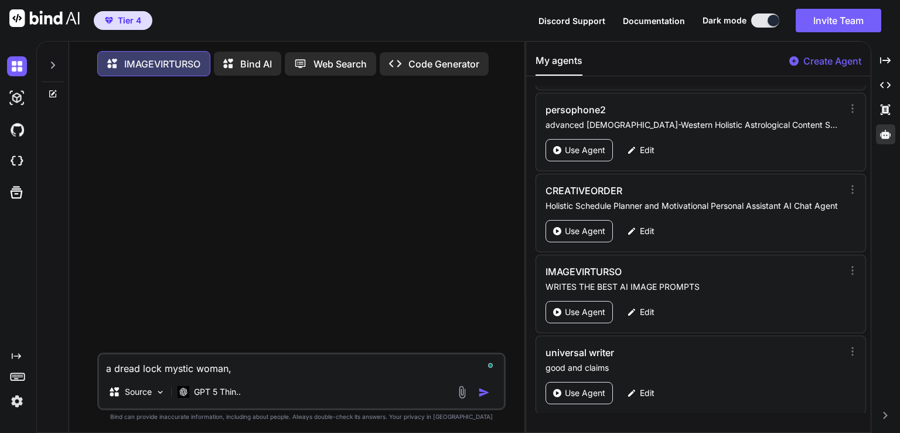
type textarea "x"
type textarea "a dread lock mystic woman, wo"
type textarea "x"
type textarea "a dread lock mystic woman, wou"
type textarea "x"
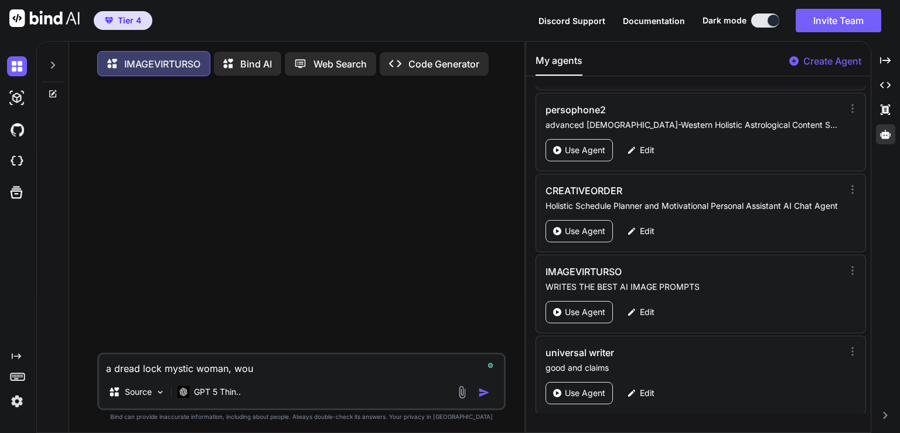
type textarea "a dread lock mystic woman, [PERSON_NAME]"
type textarea "x"
type textarea "a dread lock mystic woman, wound"
type textarea "x"
type textarea "a dread lock mystic woman, wounde"
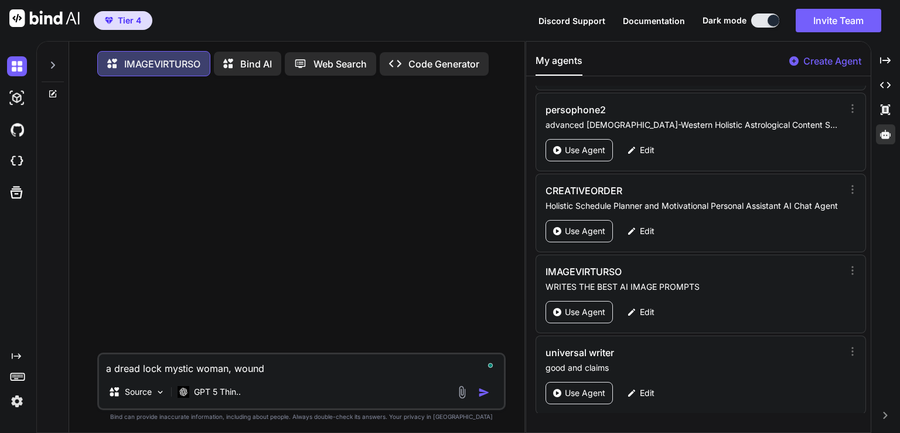
type textarea "x"
type textarea "a dread lock mystic woman, wounder"
type textarea "x"
type textarea "a dread lock mystic woman, wounder"
type textarea "x"
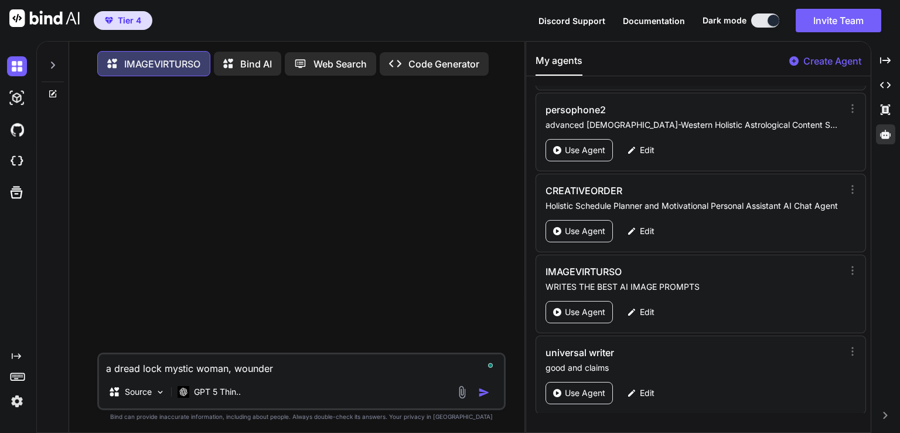
type textarea "a dread lock mystic woman, wounder h"
type textarea "x"
type textarea "a dread lock mystic woman, wounder he"
type textarea "x"
type textarea "a dread lock mystic woman, wounder hea"
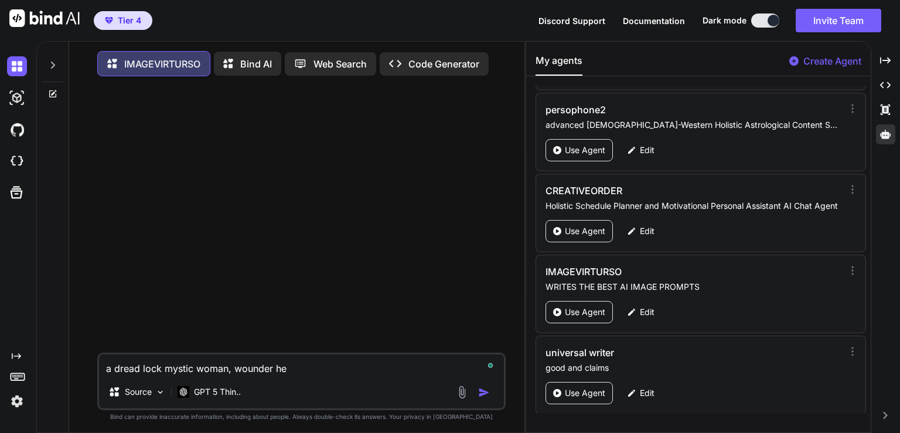
type textarea "x"
type textarea "a dread lock mystic woman, wounder heal"
type textarea "x"
type textarea "a dread lock mystic woman, wounder heale"
type textarea "x"
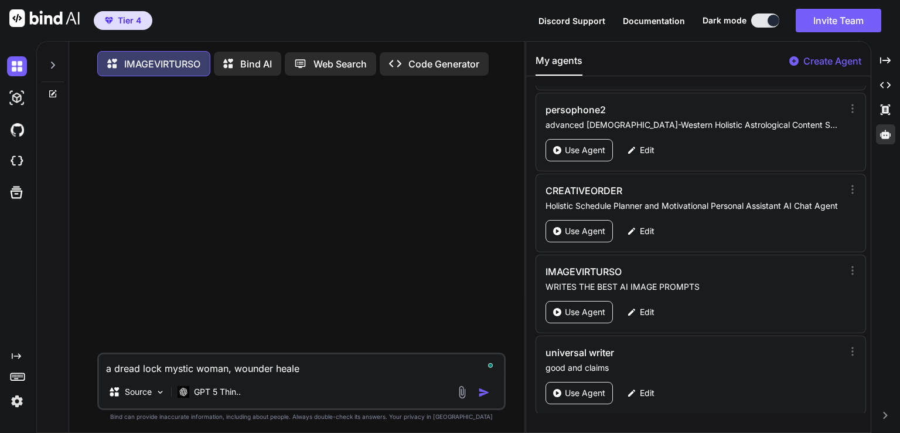
type textarea "a dread lock mystic woman, wounder healer"
type textarea "x"
type textarea "a dread lock mystic woman, wounder healer,"
type textarea "x"
type textarea "a dread lock mystic woman, wounder healer,"
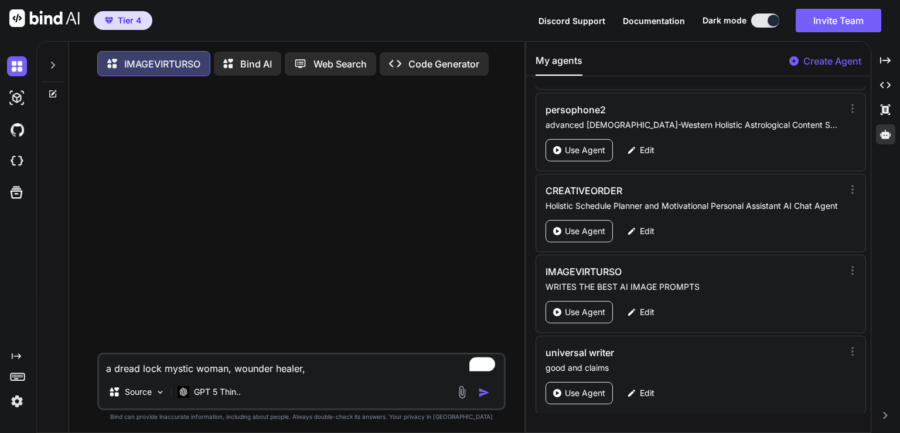
type textarea "x"
type textarea "a dread lock mystic woman, wounder healer, p"
type textarea "x"
type textarea "a dread lock mystic woman, wounder healer, pi"
type textarea "x"
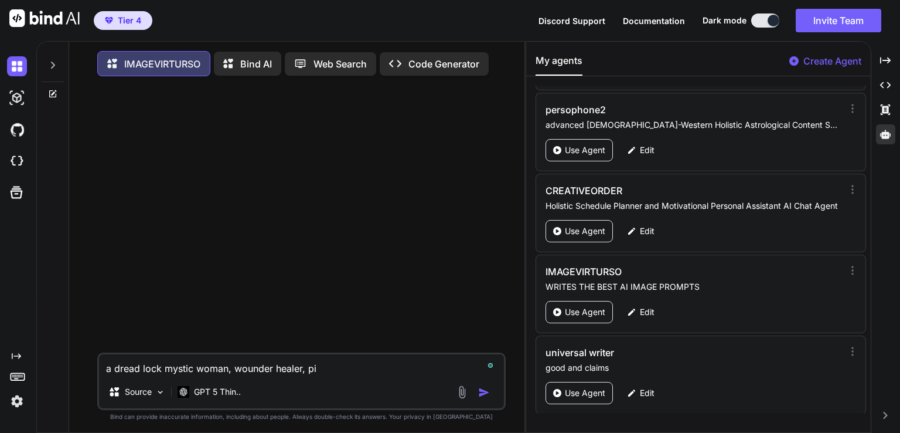
type textarea "a dread lock mystic woman, wounder healer, pin"
type textarea "x"
type textarea "a dread lock mystic woman, wounder healer, pink"
type textarea "x"
type textarea "a dread lock mystic woman, wounder healer, pink,"
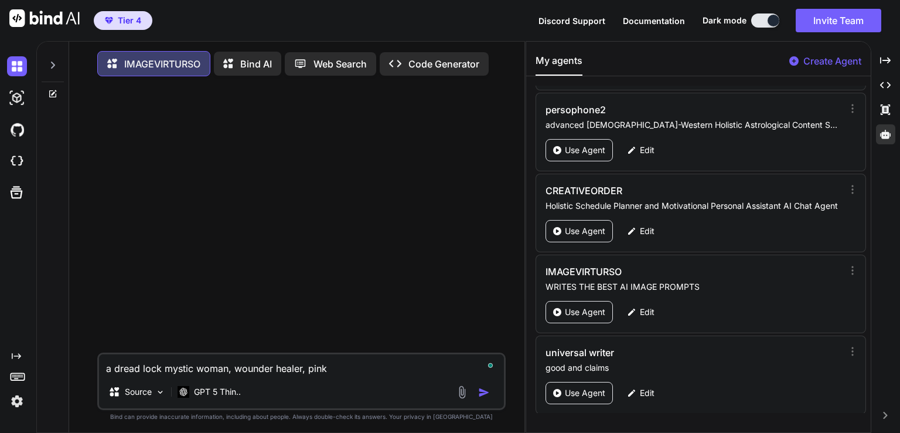
type textarea "x"
type textarea "a dread lock mystic woman, wounder healer, pink,"
type textarea "x"
type textarea "a dread lock mystic woman, wounder healer, pink, p"
type textarea "x"
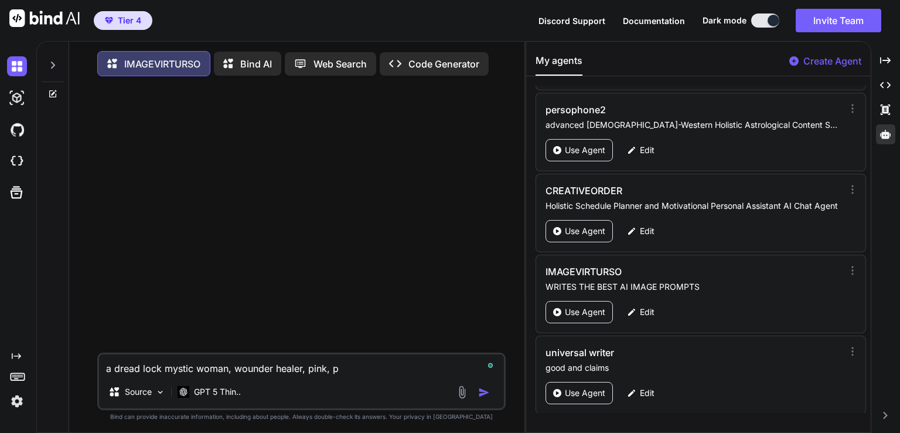
type textarea "a dread lock mystic woman, wounder healer, pink, pu"
type textarea "x"
type textarea "a dread lock mystic woman, wounder healer, pink, pur"
type textarea "x"
type textarea "a dread lock mystic woman, wounder healer, pink, purp"
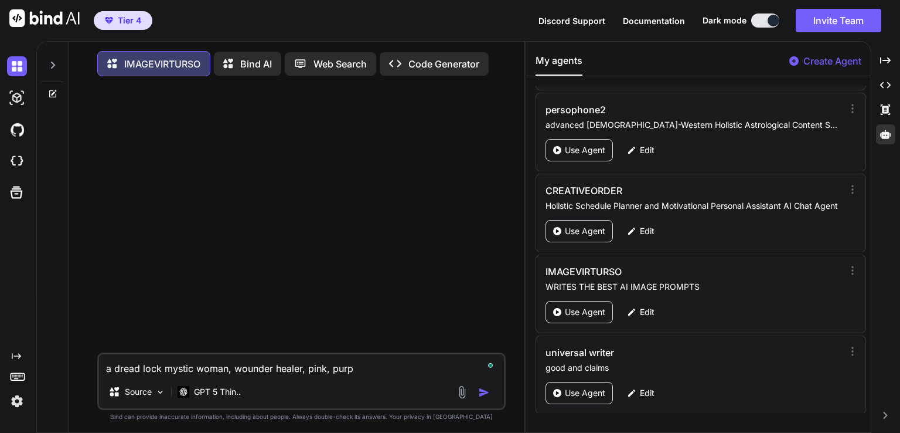
type textarea "x"
type textarea "a dread lock mystic woman, wounder healer, pink, purpl"
type textarea "x"
type textarea "a dread lock mystic woman, wounder healer, pink, purple"
type textarea "x"
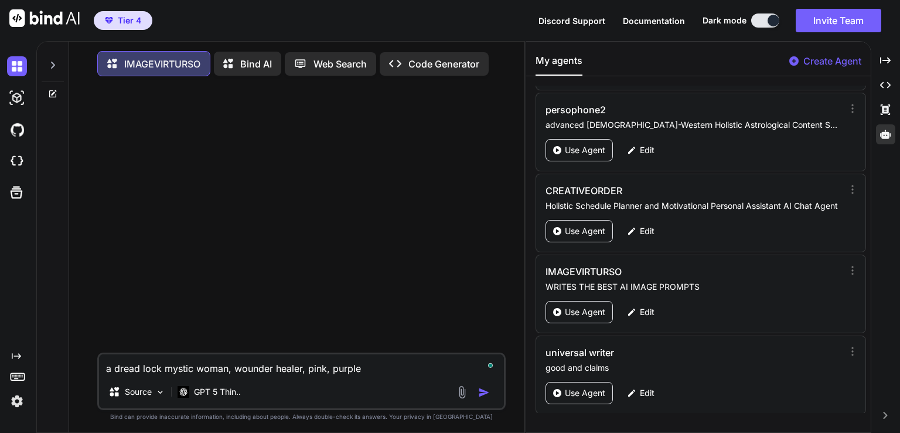
type textarea "a dread lock mystic woman, wounder healer, pink, purple"
type textarea "x"
type textarea "a dread lock mystic woman, wounder healer, pink, purple a"
type textarea "x"
type textarea "a dread lock mystic woman, wounder healer, pink, purple an"
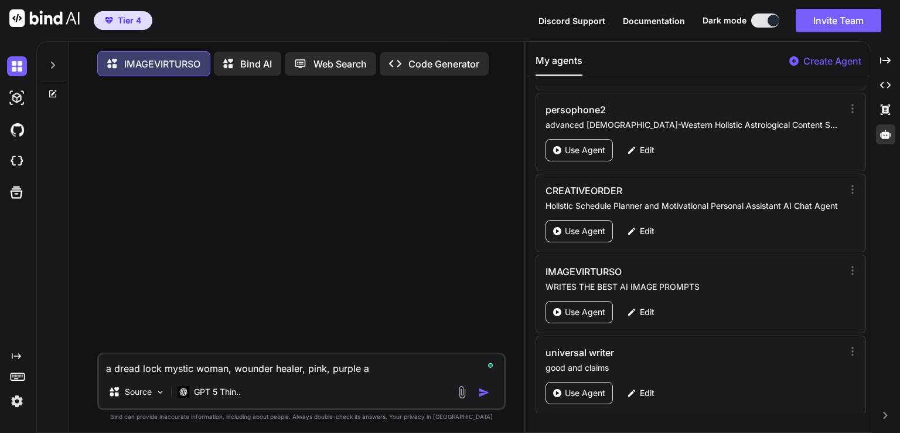
type textarea "x"
type textarea "a dread lock mystic woman, wounder healer, pink, purple and"
type textarea "x"
type textarea "a dread lock mystic woman, wounder healer, pink, purple and"
type textarea "x"
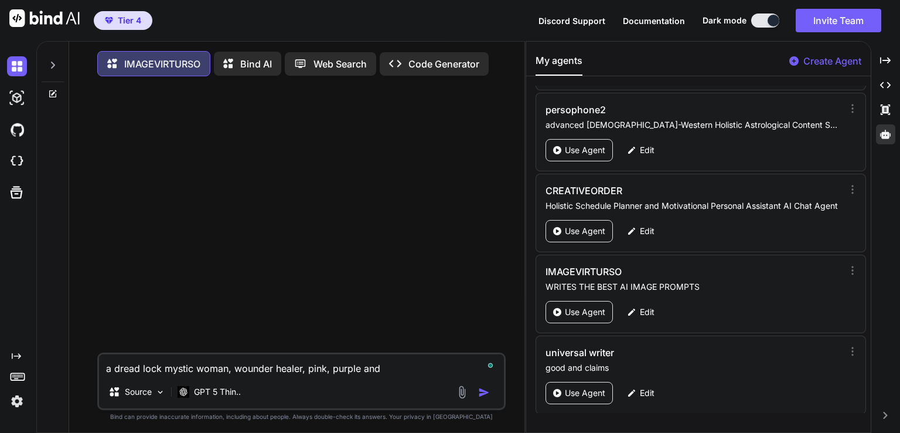
type textarea "a dread lock mystic woman, wounder healer, pink, purple and b"
type textarea "x"
type textarea "a dread lock mystic woman, wounder healer, pink, purple and bl"
type textarea "x"
type textarea "a dread lock mystic woman, wounder healer, pink, purple and blu"
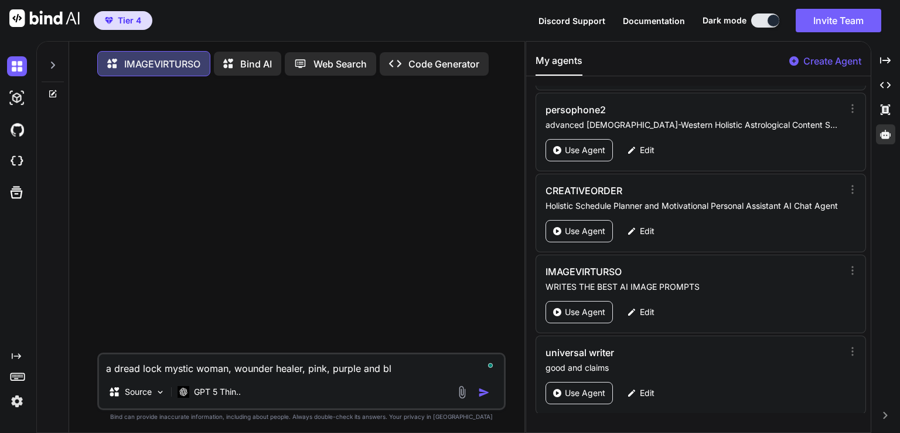
type textarea "x"
type textarea "a dread lock mystic woman, wounder healer, pink, purple and blue"
type textarea "x"
type textarea "a dread lock mystic woman, wounder healer, pink, purple and blue"
type textarea "x"
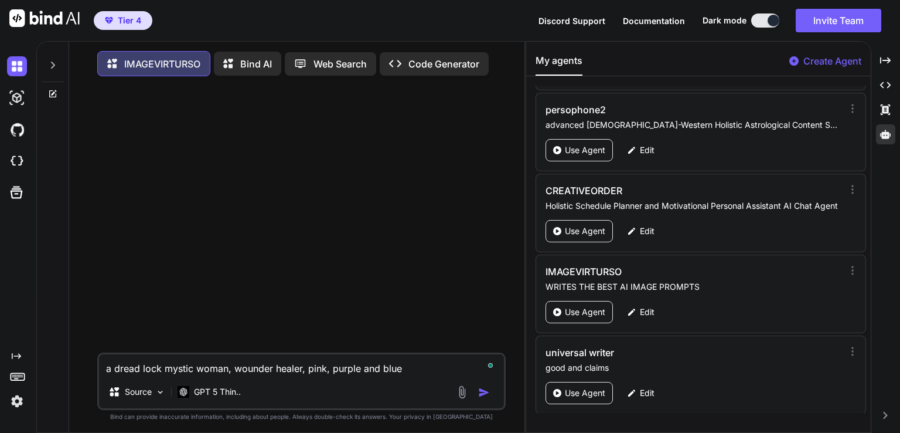
type textarea "a dread lock mystic woman, wounder healer, pink, purple and blue c"
type textarea "x"
type textarea "a dread lock mystic woman, wounder healer, pink, purple and blue co"
type textarea "x"
type textarea "a dread lock mystic woman, wounder healer, pink, purple and blue col"
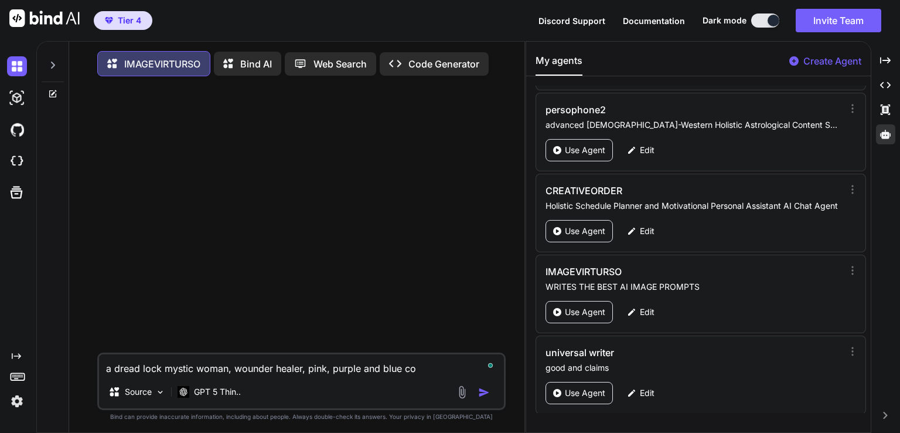
type textarea "x"
type textarea "a dread lock mystic woman, wounder healer, pink, purple and blue colo"
type textarea "x"
type textarea "a dread lock mystic woman, wounder healer, pink, purple and blue colou"
type textarea "x"
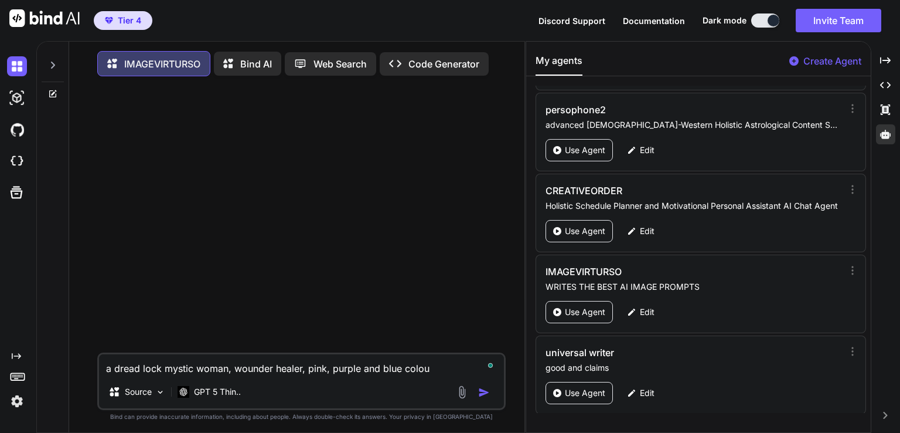
type textarea "a dread lock mystic woman, wounder healer, pink, purple and blue colour"
type textarea "x"
type textarea "a dread lock mystic woman, wounder healer, pink, purple and blue colours"
type textarea "x"
type textarea "a dread lock mystic woman, wounder healer, pink, purple and blue colours"
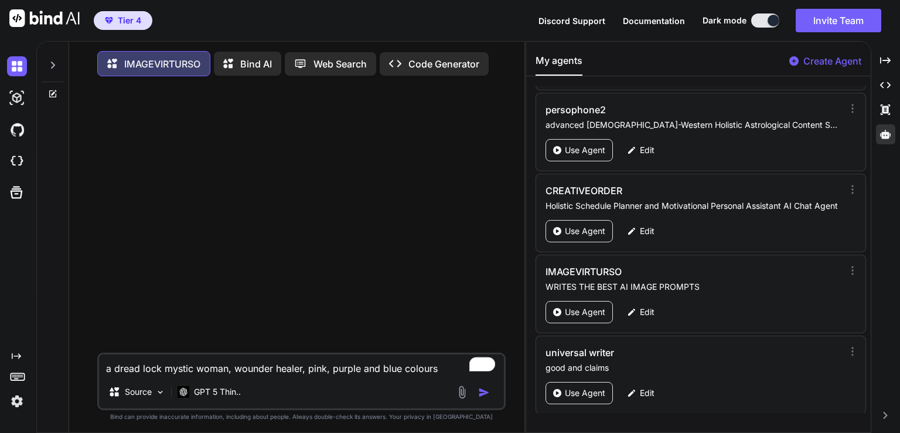
type textarea "x"
type textarea "a dread lock mystic woman, wounder healer, pink, purple and blue colours s"
type textarea "x"
type textarea "a dread lock mystic woman, wounder healer, pink, purple and blue colours st"
type textarea "x"
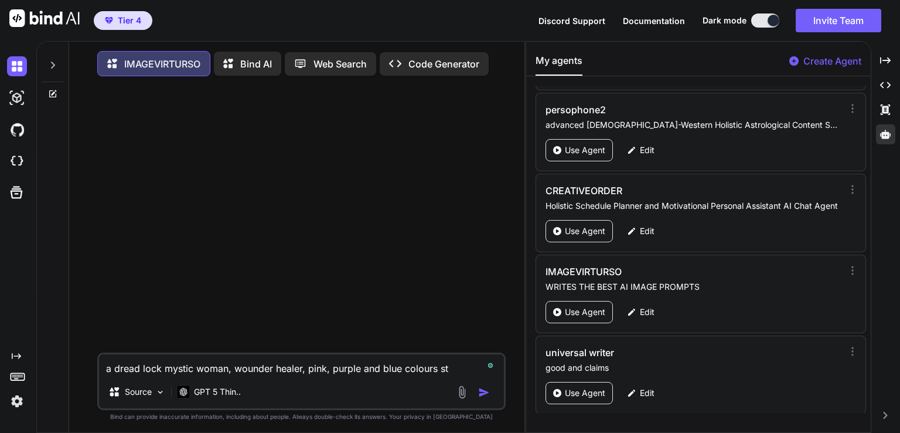
type textarea "a dread lock mystic woman, wounder healer, pink, purple and blue colours sta"
type textarea "x"
type textarea "a dread lock mystic woman, wounder healer, pink, purple and blue colours [PERSO…"
type textarea "x"
type textarea "a dread lock mystic woman, wounder healer, pink, purple and blue colours stand"
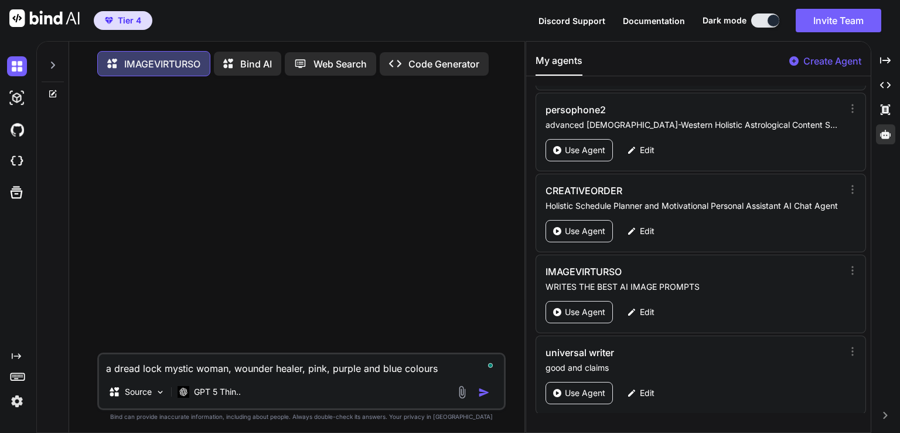
type textarea "x"
type textarea "a dread lock mystic woman, wounder healer, pink, purple and blue colours stands"
type textarea "x"
type textarea "a dread lock mystic woman, wounder healer, pink, purple and blue colours stands"
type textarea "x"
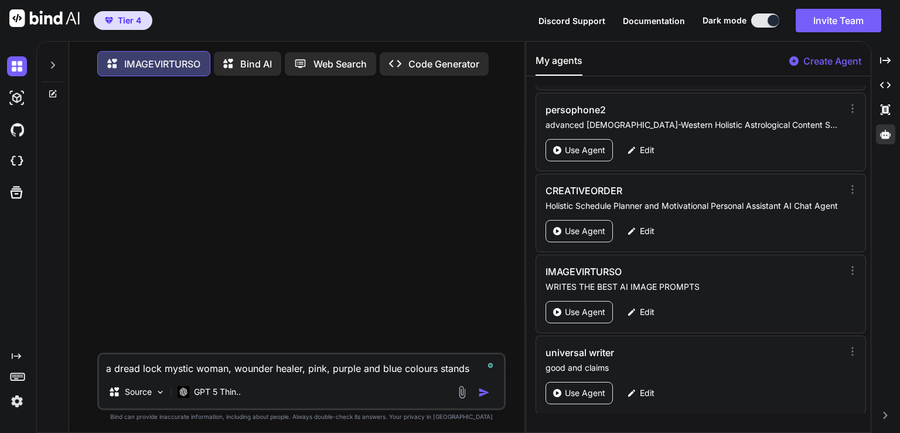
type textarea "a dread lock mystic woman, wounder healer, pink, purple and blue colours stands…"
type textarea "x"
type textarea "a dread lock mystic woman, wounder healer, pink, purple and blue colours stands…"
type textarea "x"
type textarea "a dread lock mystic woman, wounder healer, pink, purple and blue colours stands…"
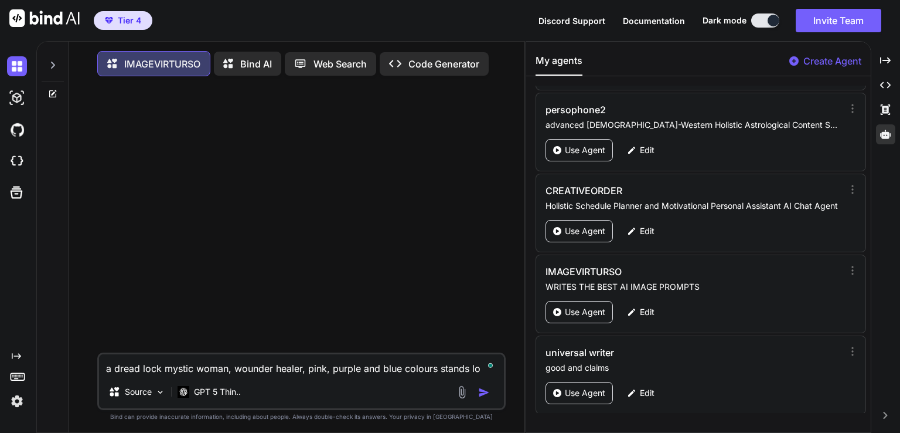
type textarea "x"
type textarea "a dread lock mystic woman, wounder healer, pink, purple and blue colours stands…"
type textarea "x"
type textarea "a dread lock mystic woman, wounder healer, pink, purple and blue colours stands…"
type textarea "x"
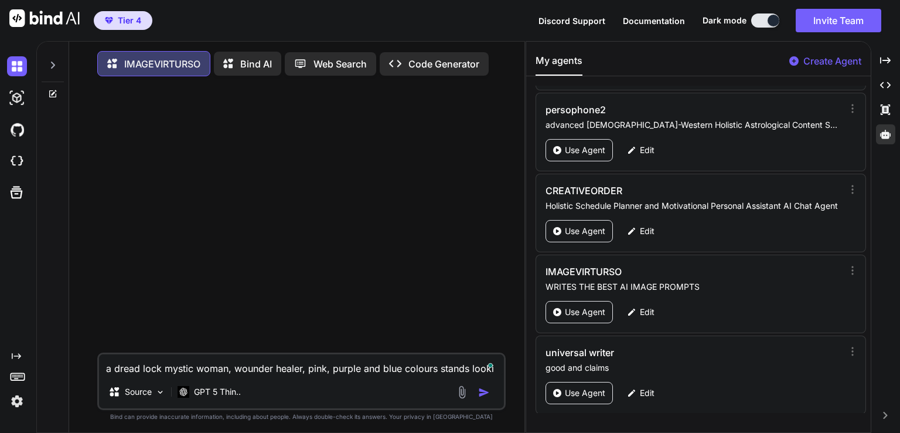
type textarea "a dread lock mystic woman, wounder healer, pink, purple and blue colours stands…"
type textarea "x"
type textarea "a dread lock mystic woman, wounder healer, pink, purple and blue colours stands…"
type textarea "x"
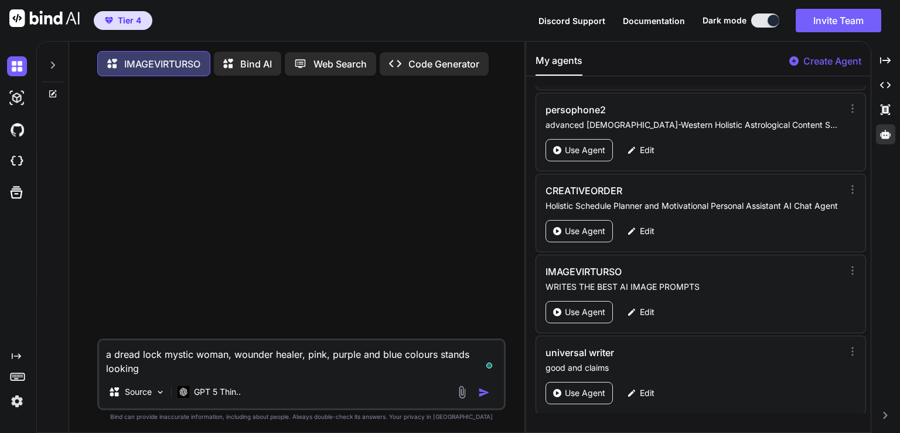
type textarea "a dread lock mystic woman, wounder healer, pink, purple and blue colours stands…"
type textarea "x"
type textarea "a dread lock mystic woman, wounder healer, pink, purple and blue colours stands…"
type textarea "x"
type textarea "a dread lock mystic woman, wounder healer, pink, purple and blue colours stands…"
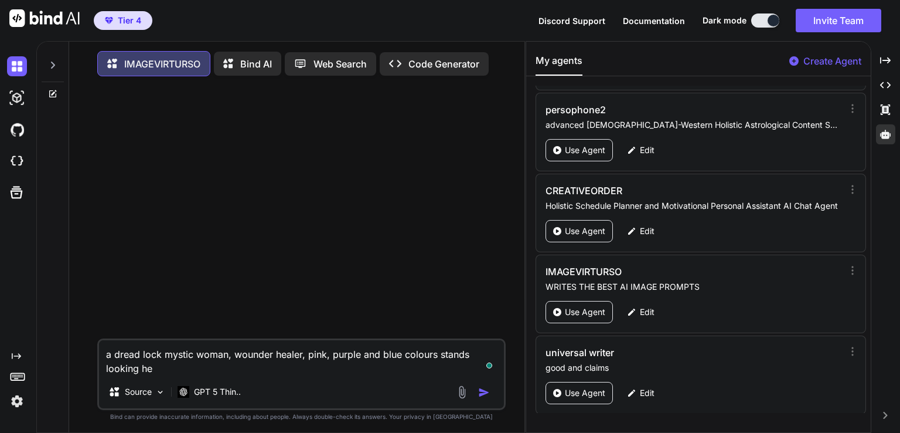
type textarea "x"
type textarea "a dread lock mystic woman, wounder healer, pink, purple and blue colours stands…"
type textarea "x"
type textarea "a dread lock mystic woman, wounder healer, pink, purple and blue colours stands…"
type textarea "x"
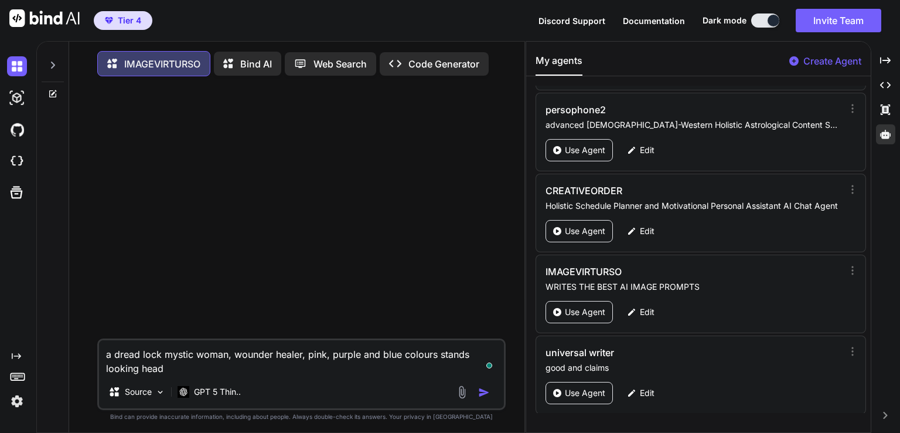
type textarea "a dread lock mystic woman, wounder healer, pink, purple and blue colours stands…"
type textarea "x"
type textarea "a dread lock mystic woman, wounder healer, pink, purple and blue colours stands…"
type textarea "x"
type textarea "a dread lock mystic woman, wounder healer, pink, purple and blue colours stands…"
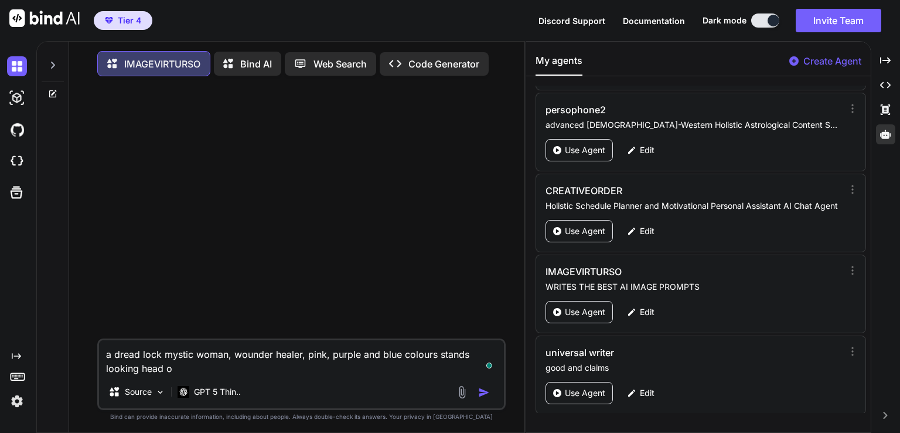
type textarea "x"
type textarea "a dread lock mystic woman, wounder healer, pink, purple and blue colours stands…"
type textarea "x"
type textarea "a dread lock mystic woman, wounder healer, pink, purple and blue colours stands…"
type textarea "x"
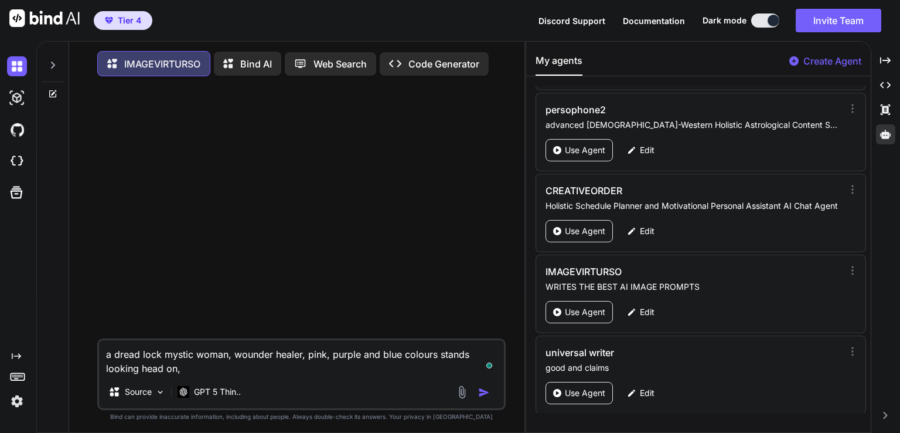
type textarea "a dread lock mystic woman, wounder healer, pink, purple and blue colours stands…"
type textarea "x"
type textarea "a dread lock mystic woman, wounder healer, pink, purple and blue colours stands…"
type textarea "x"
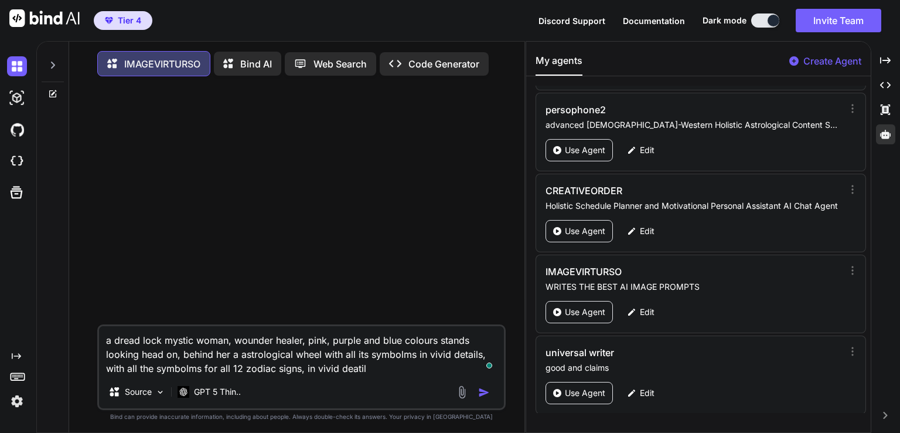
click at [226, 342] on textarea "a dread lock mystic woman, wounder healer, pink, purple and blue colours stands…" at bounding box center [301, 350] width 405 height 49
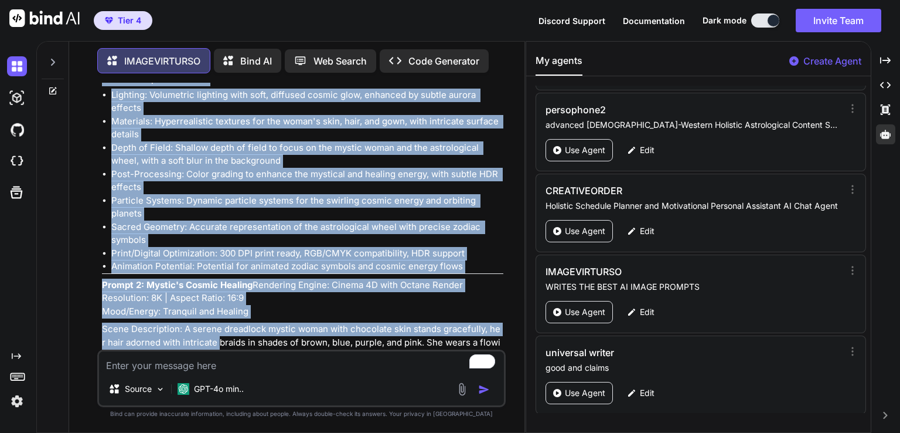
scroll to position [382, 0]
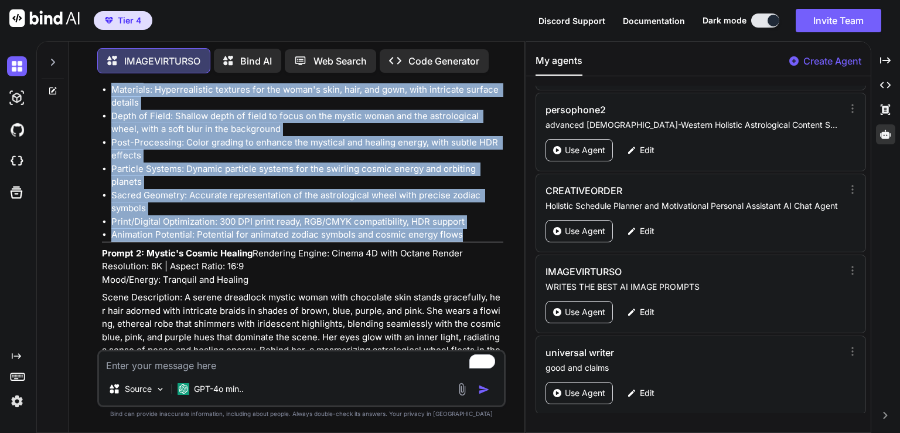
drag, startPoint x: 101, startPoint y: 198, endPoint x: 487, endPoint y: 251, distance: 389.4
copy div "Prompt 1: Celestial Healer's Vision Rendering Engine: Unreal Engine Resolution:…"
